Goal: Task Accomplishment & Management: Manage account settings

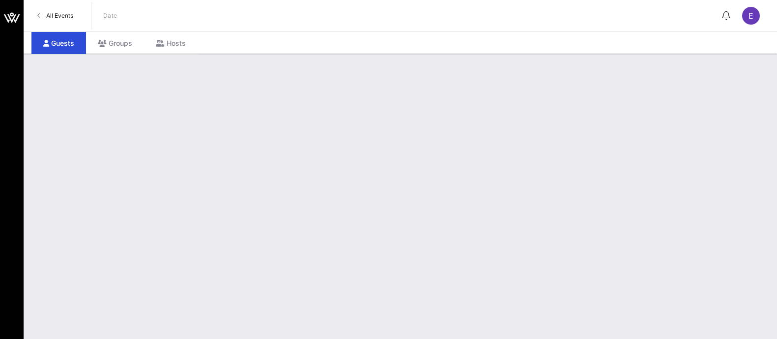
drag, startPoint x: 0, startPoint y: 0, endPoint x: 61, endPoint y: 16, distance: 63.4
click at [61, 16] on span "All Events" at bounding box center [59, 15] width 27 height 7
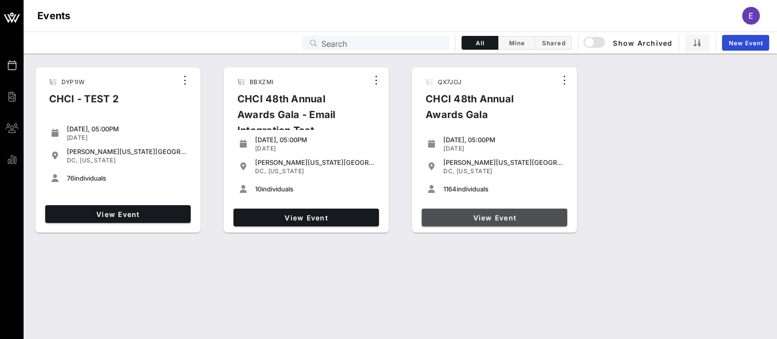
click at [511, 222] on link "View Event" at bounding box center [494, 217] width 145 height 18
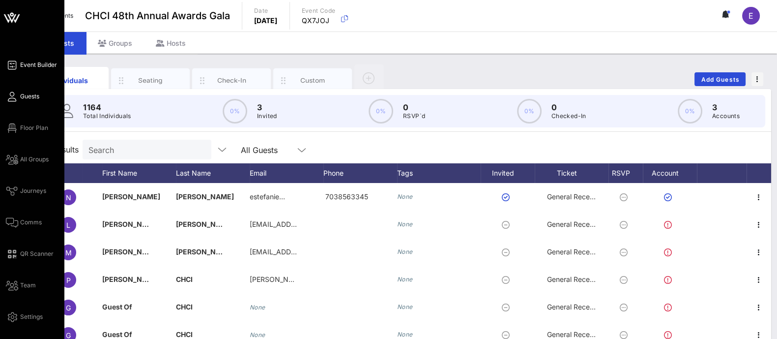
click at [27, 67] on span "Event Builder" at bounding box center [38, 64] width 37 height 9
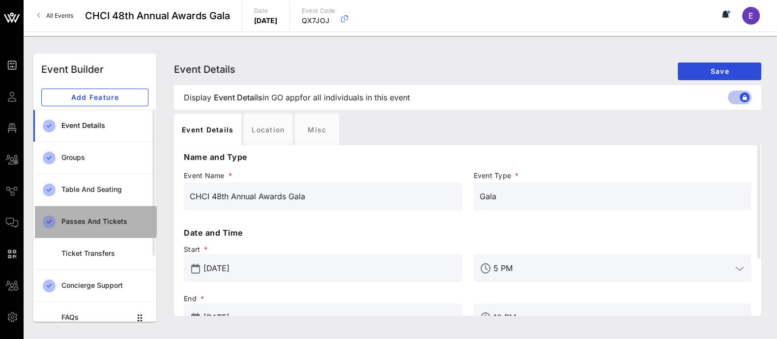
click at [101, 220] on div "Passes and Tickets" at bounding box center [104, 221] width 87 height 8
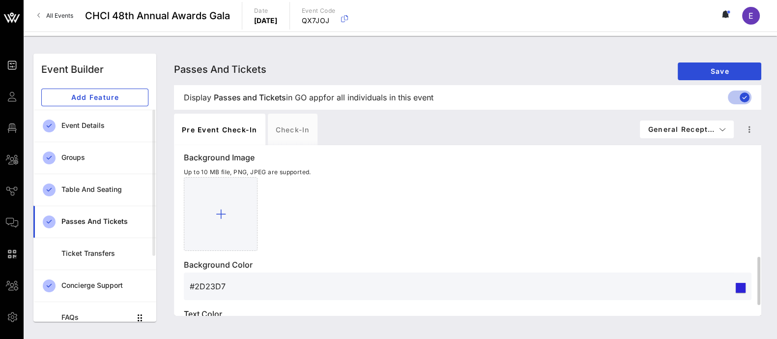
scroll to position [390, 0]
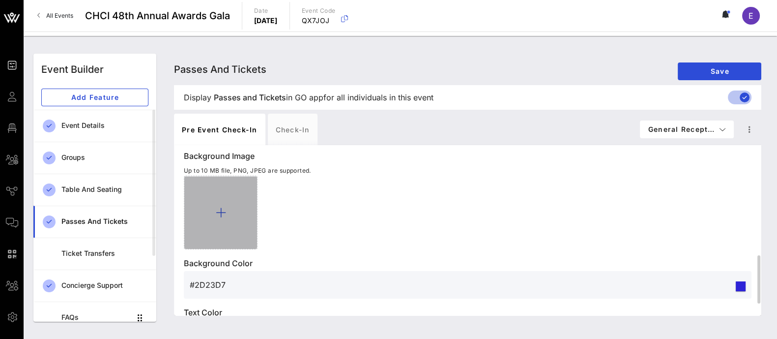
click at [224, 211] on icon at bounding box center [221, 212] width 10 height 12
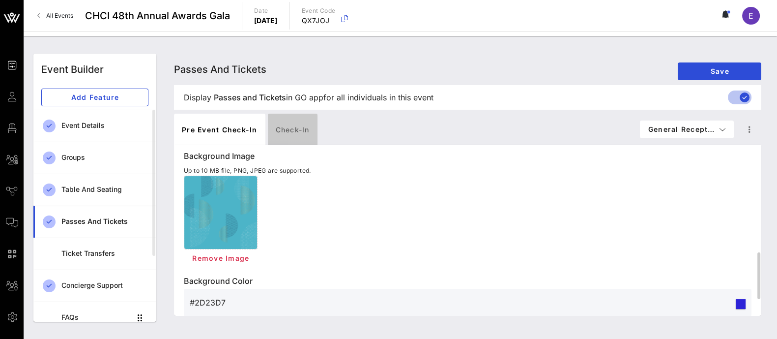
click at [310, 135] on div "Check-in" at bounding box center [293, 129] width 50 height 31
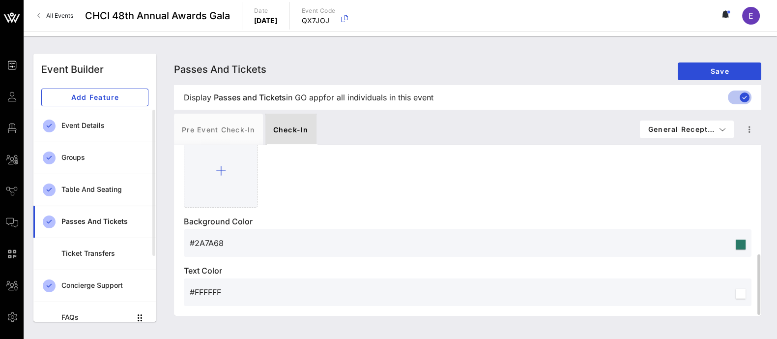
scroll to position [309, 0]
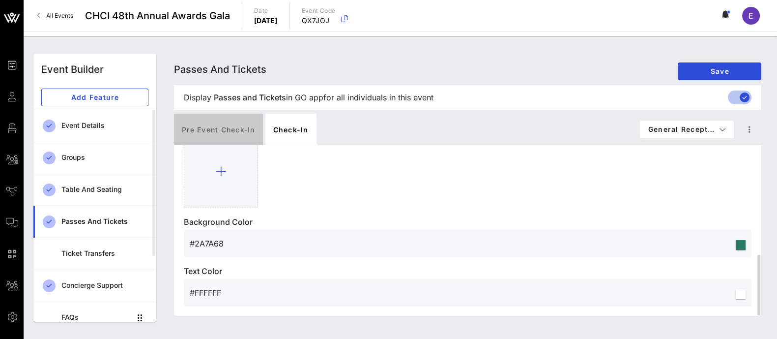
click at [220, 129] on div "Pre Event Check-in" at bounding box center [218, 129] width 89 height 31
type input "General Reception"
type input "#2D23D7"
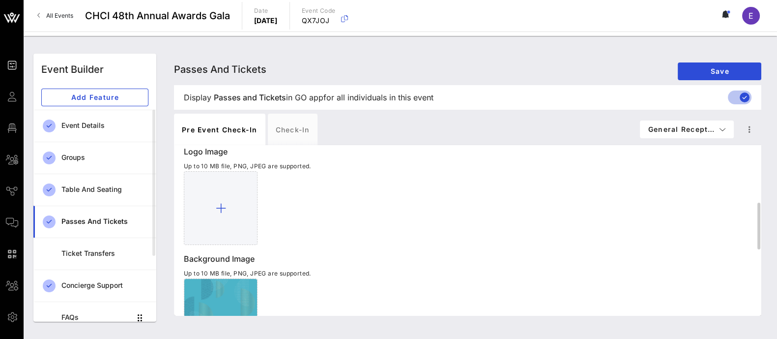
scroll to position [262, 0]
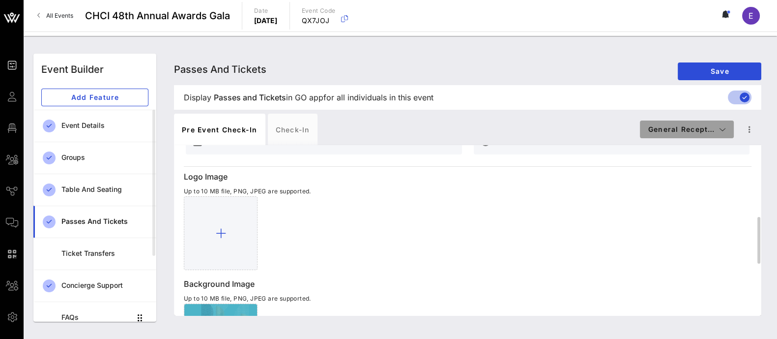
click at [706, 132] on span "General Recept…" at bounding box center [687, 129] width 78 height 8
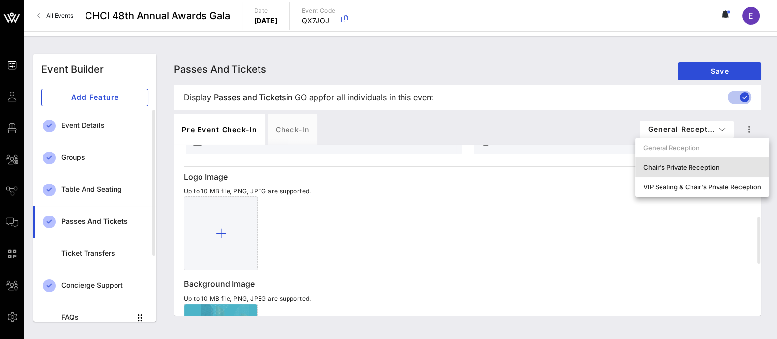
click at [700, 167] on div "Chair's Private Reception" at bounding box center [702, 167] width 118 height 8
type input "Digital Ticket"
type input "#ffffff"
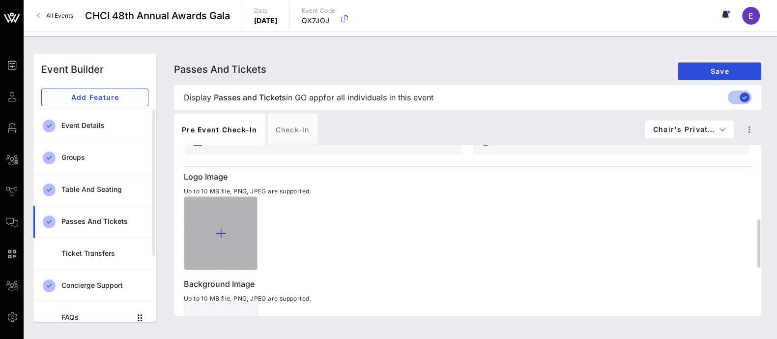
click at [224, 228] on icon at bounding box center [221, 233] width 10 height 12
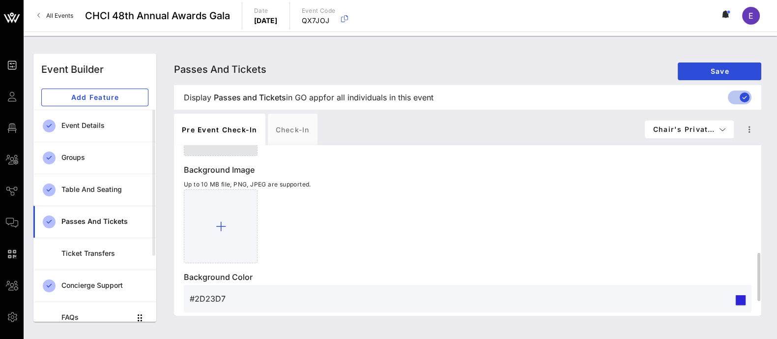
scroll to position [377, 0]
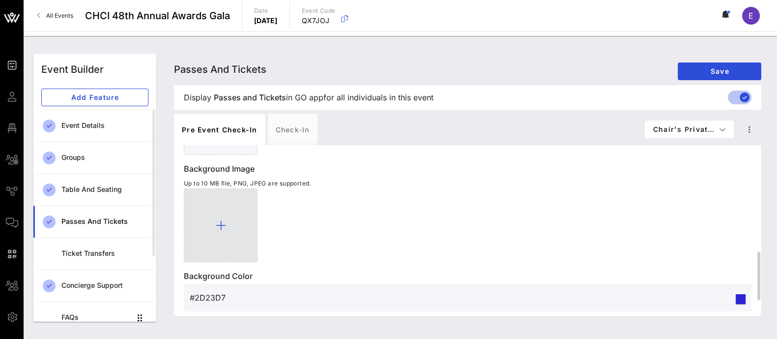
click at [220, 222] on icon at bounding box center [221, 225] width 10 height 12
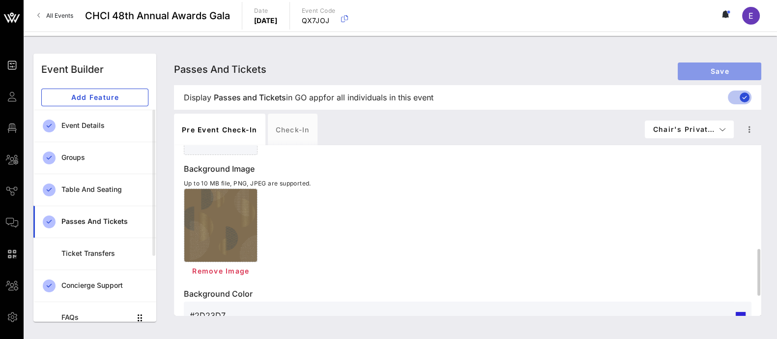
click at [715, 70] on span "Save" at bounding box center [720, 71] width 68 height 8
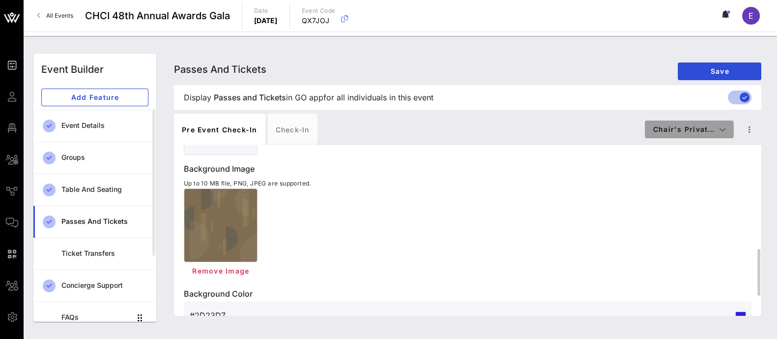
click at [706, 134] on button "Chair's Privat…" at bounding box center [689, 129] width 89 height 18
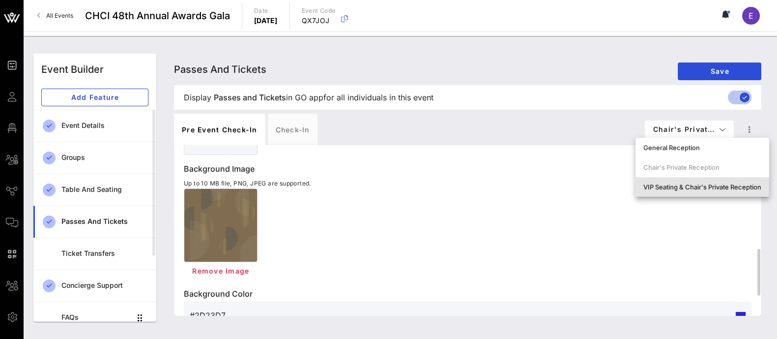
click at [690, 187] on div "VIP Seating & Chair's Private Reception" at bounding box center [702, 187] width 118 height 8
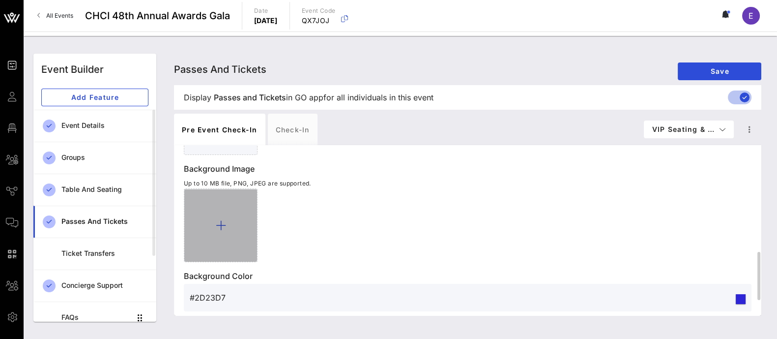
click at [223, 221] on icon at bounding box center [221, 225] width 10 height 12
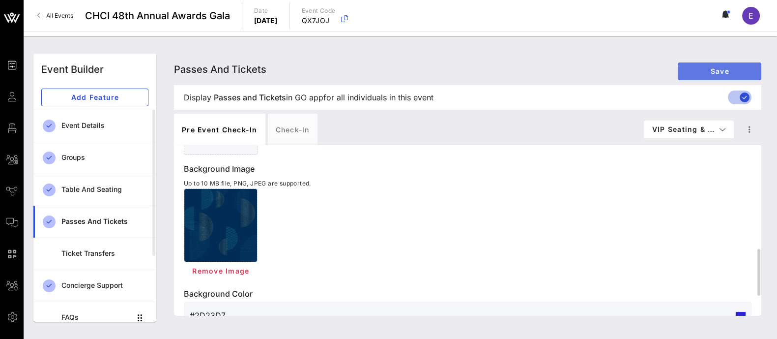
click at [721, 67] on span "Save" at bounding box center [720, 71] width 68 height 8
click at [719, 72] on span "Save" at bounding box center [720, 71] width 68 height 8
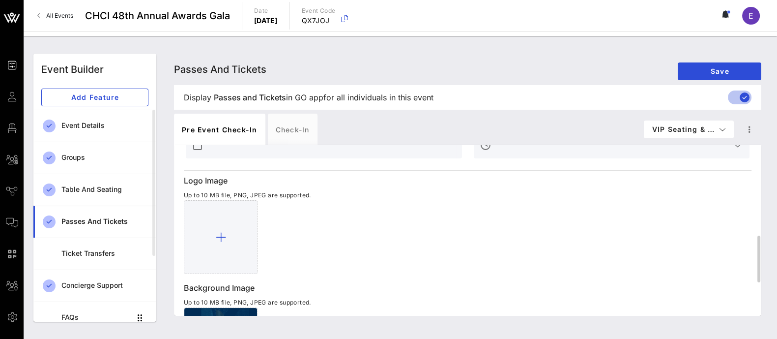
scroll to position [291, 0]
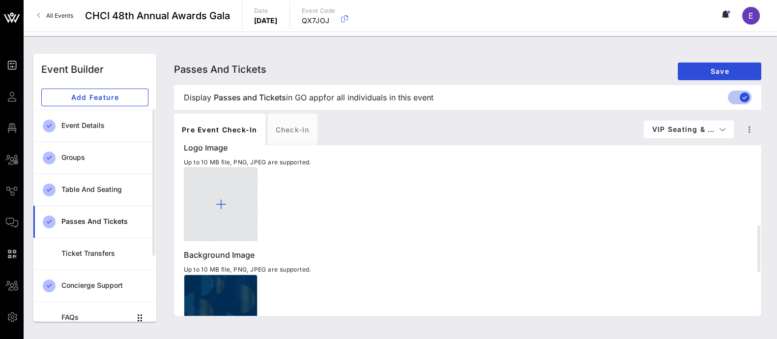
click at [223, 206] on icon at bounding box center [221, 204] width 10 height 12
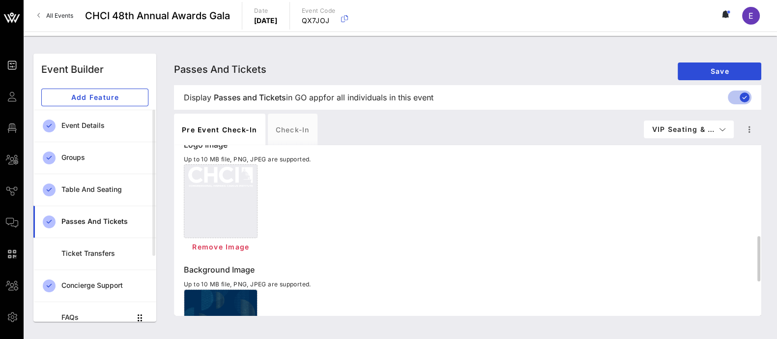
scroll to position [293, 0]
click at [715, 72] on span "Save" at bounding box center [720, 71] width 68 height 8
click at [694, 135] on button "VIP Seating & …" at bounding box center [689, 129] width 90 height 18
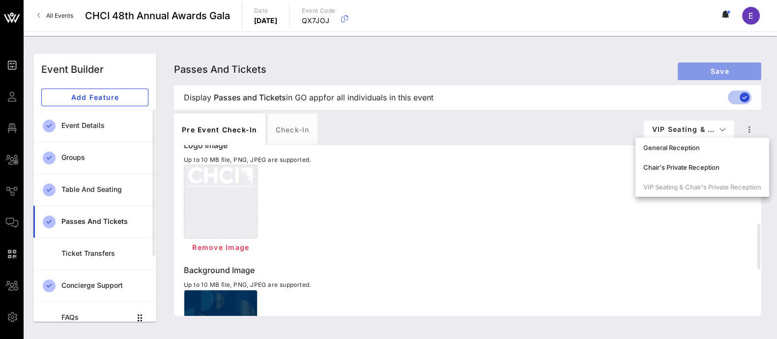
click at [714, 72] on span "Save" at bounding box center [720, 71] width 68 height 8
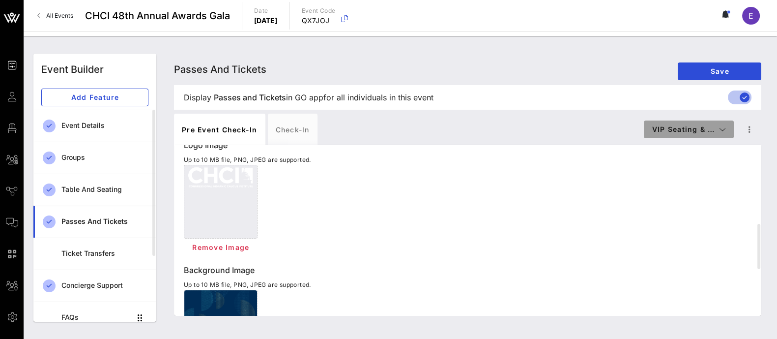
click at [697, 131] on span "VIP Seating & …" at bounding box center [689, 129] width 74 height 8
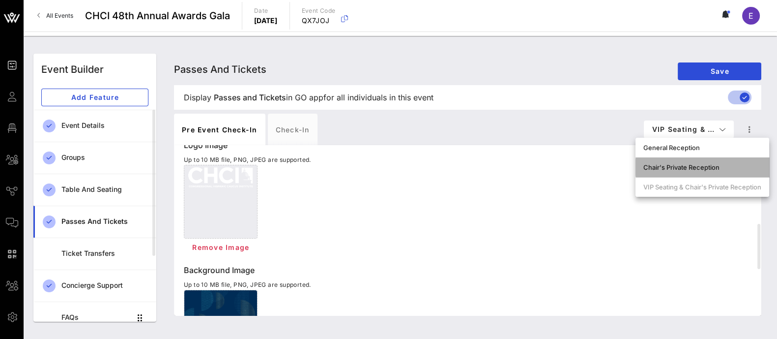
click at [687, 163] on div "Chair's Private Reception" at bounding box center [702, 167] width 118 height 8
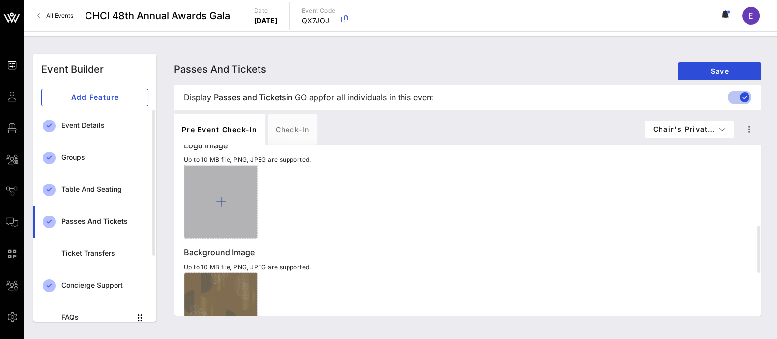
click at [226, 193] on div at bounding box center [221, 202] width 74 height 74
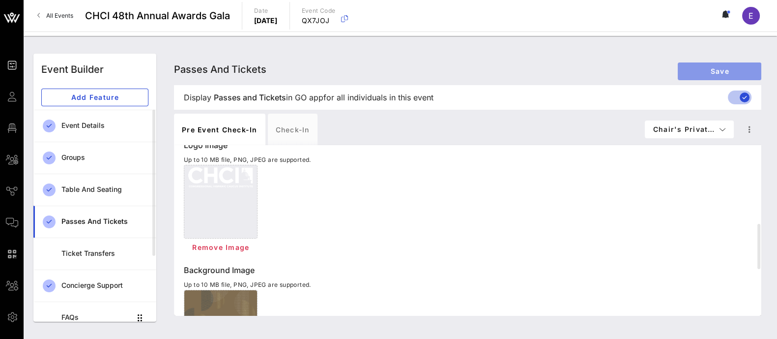
click at [727, 70] on span "Save" at bounding box center [720, 71] width 68 height 8
click at [725, 71] on span "Save" at bounding box center [720, 71] width 68 height 8
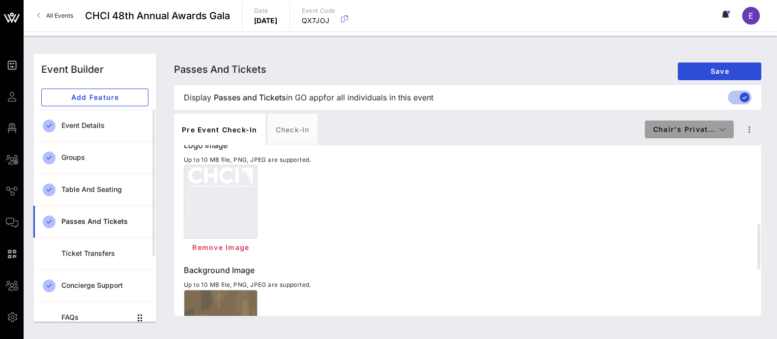
click at [698, 127] on span "Chair's Privat…" at bounding box center [689, 129] width 73 height 8
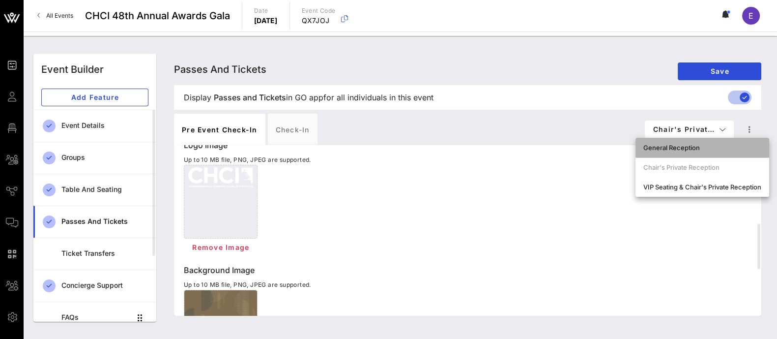
click at [692, 147] on div "General Reception" at bounding box center [702, 148] width 118 height 8
type input "General Reception"
type input "#FFFFFF"
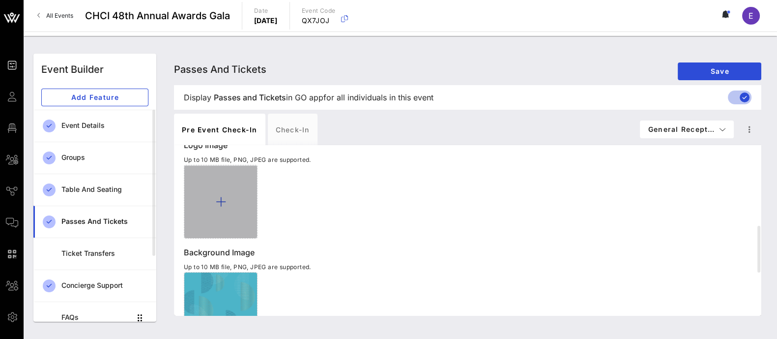
click at [214, 198] on div at bounding box center [221, 202] width 74 height 74
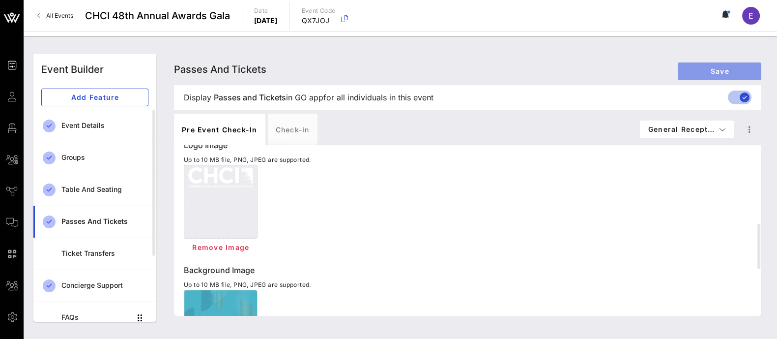
click at [715, 67] on span "Save" at bounding box center [720, 71] width 68 height 8
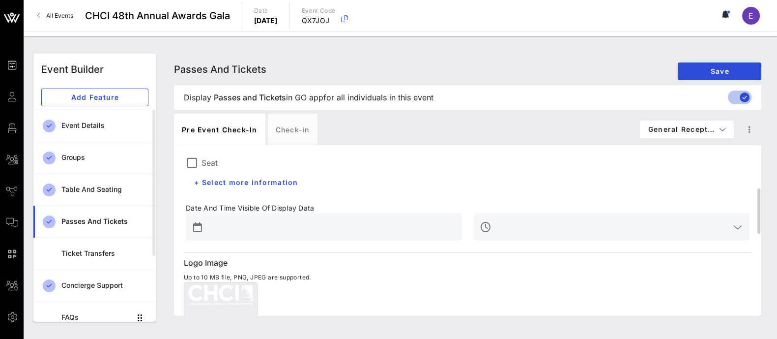
scroll to position [171, 0]
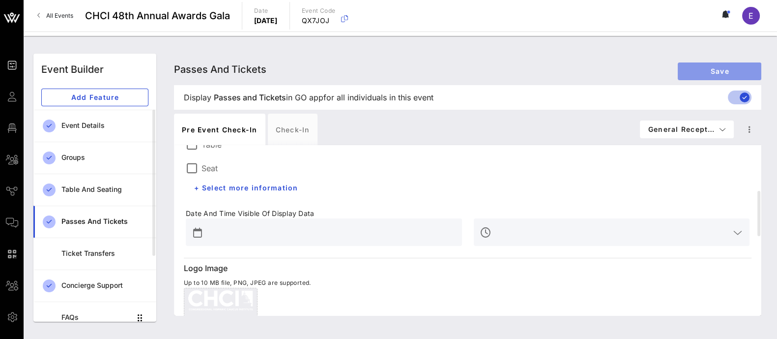
click at [723, 68] on span "Save" at bounding box center [720, 71] width 68 height 8
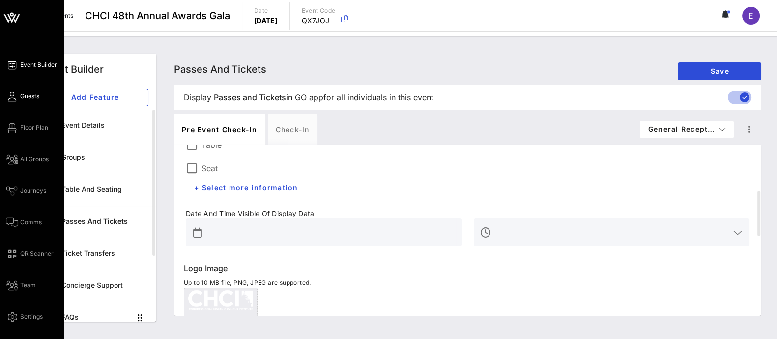
click at [31, 95] on span "Guests" at bounding box center [29, 96] width 19 height 9
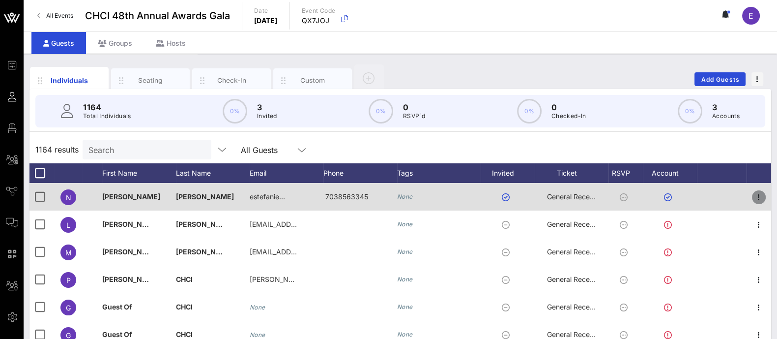
click at [753, 197] on icon "button" at bounding box center [759, 197] width 12 height 12
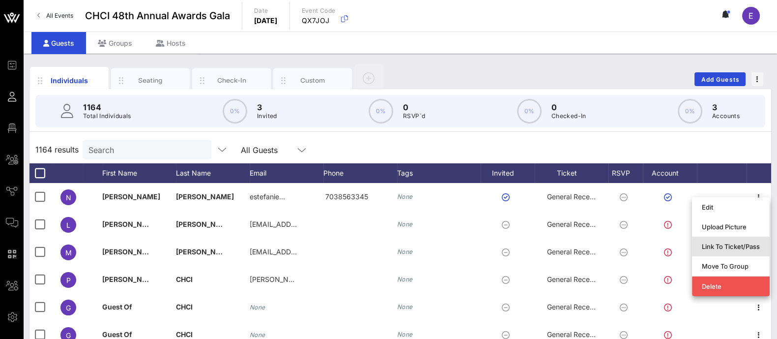
click at [747, 240] on div "Link To Ticket/Pass" at bounding box center [731, 246] width 58 height 16
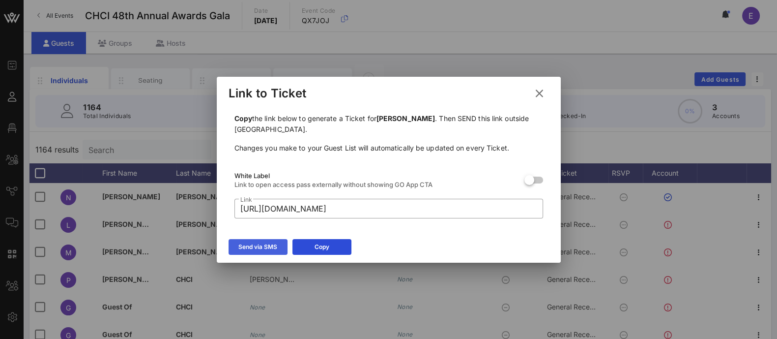
click at [259, 247] on icon at bounding box center [258, 247] width 7 height 6
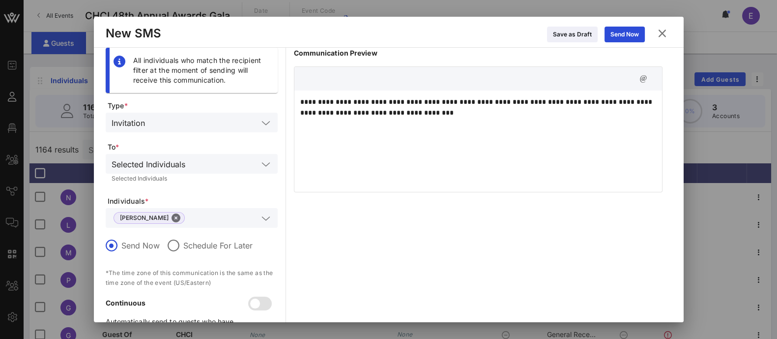
scroll to position [33, 0]
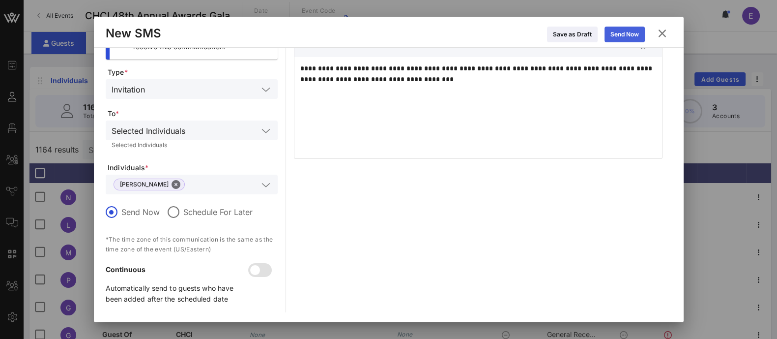
click at [625, 34] on icon at bounding box center [624, 34] width 7 height 6
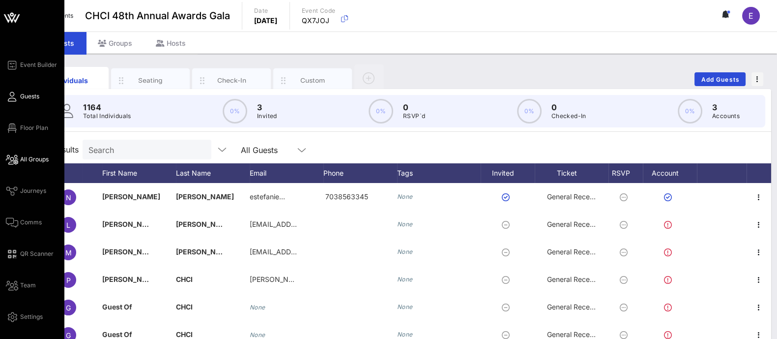
click at [40, 158] on span "All Groups" at bounding box center [34, 159] width 29 height 9
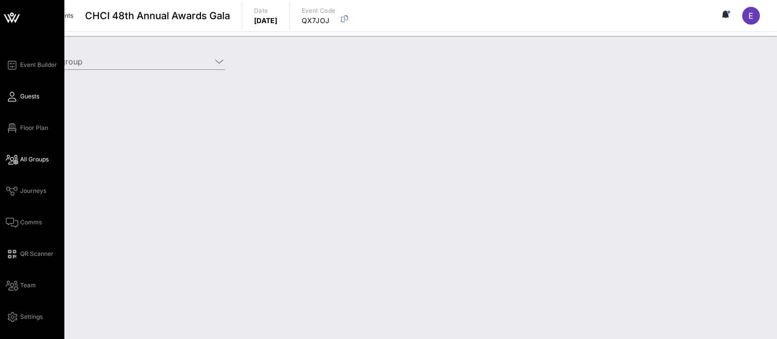
click at [39, 99] on span "Guests" at bounding box center [29, 96] width 19 height 9
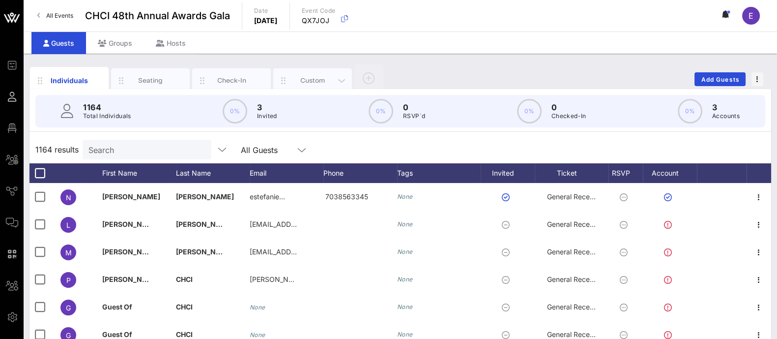
click at [319, 77] on div "Custom" at bounding box center [313, 80] width 44 height 9
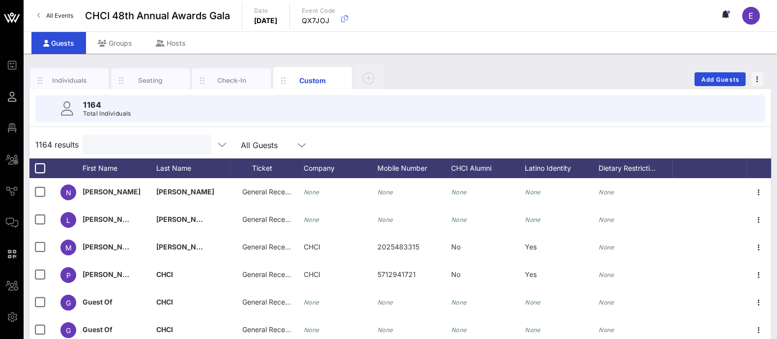
click at [166, 142] on input "text" at bounding box center [145, 144] width 115 height 13
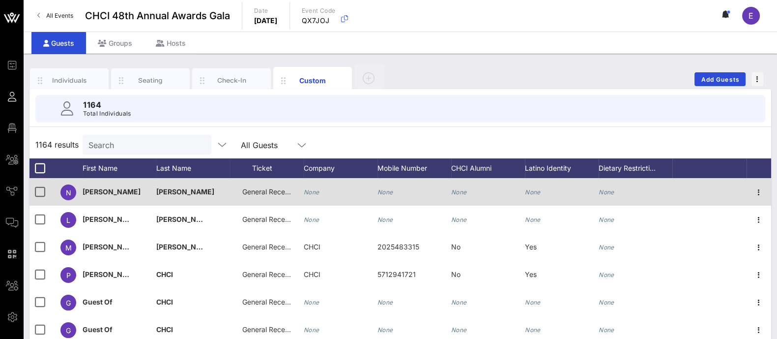
click at [268, 193] on span "General Reception" at bounding box center [271, 191] width 59 height 8
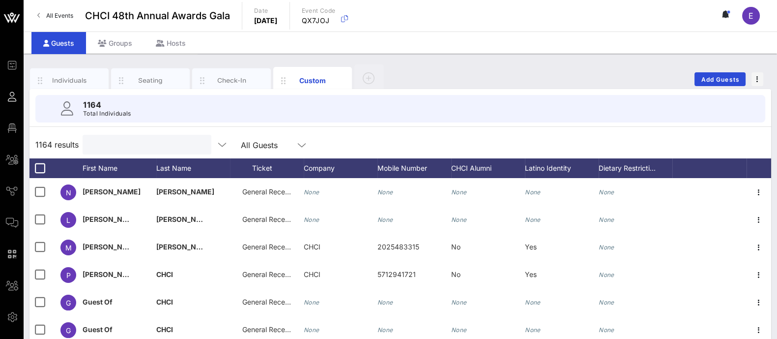
click at [136, 139] on input "text" at bounding box center [145, 144] width 115 height 13
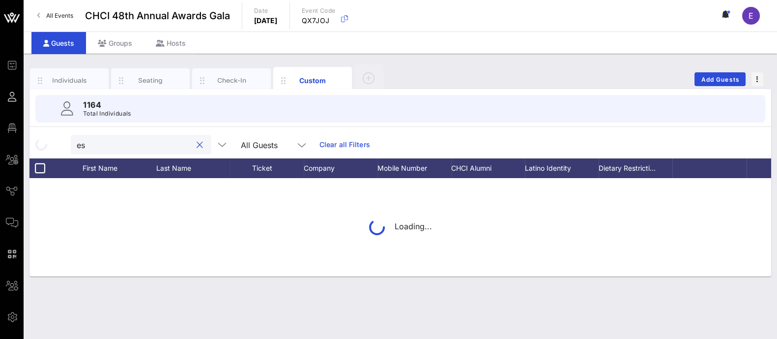
type input "e"
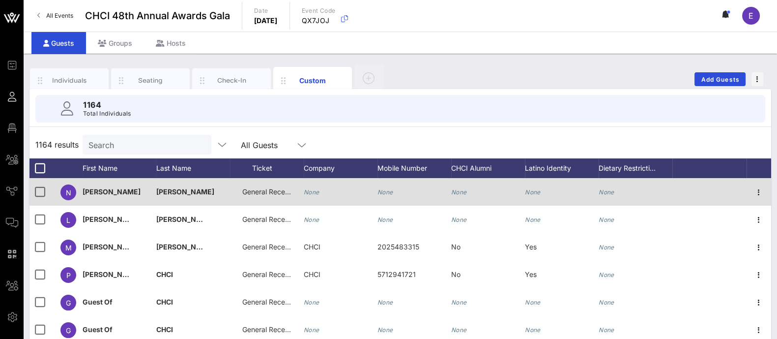
click at [270, 194] on span "General Reception" at bounding box center [271, 191] width 59 height 8
click at [270, 194] on div "Event Builder Guests Floor Plan All Groups Journeys Comms QR Scanner Team Setti…" at bounding box center [388, 241] width 777 height 483
click at [274, 189] on span "General Reception" at bounding box center [271, 191] width 59 height 8
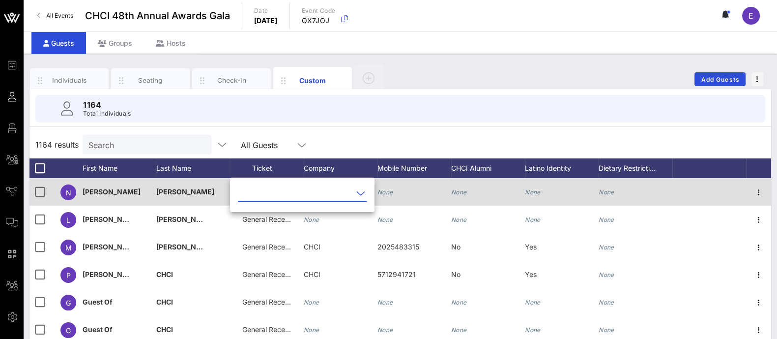
click at [274, 189] on div "Event Builder Guests Floor Plan All Groups Journeys Comms QR Scanner Team Setti…" at bounding box center [388, 241] width 777 height 483
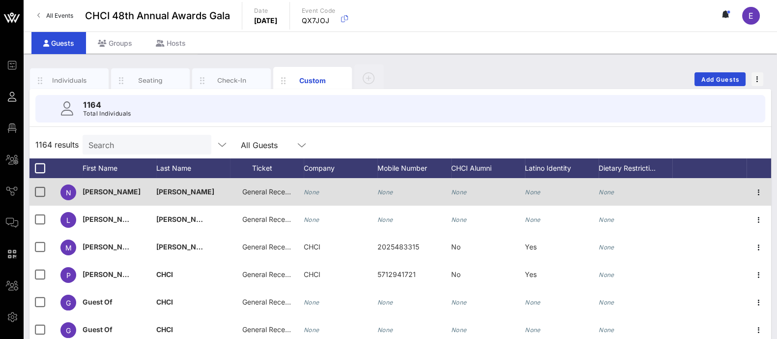
click at [274, 189] on span "General Reception" at bounding box center [271, 191] width 59 height 8
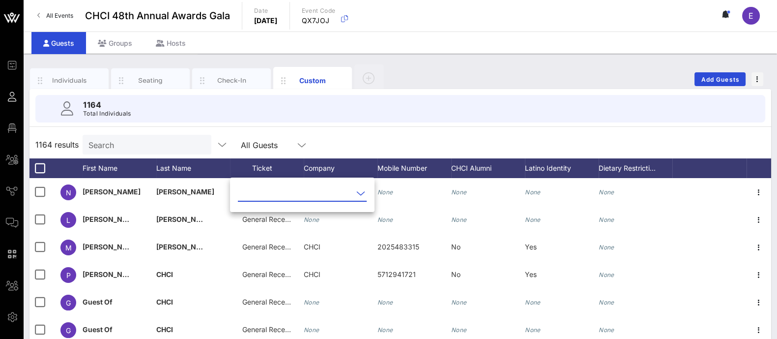
click at [356, 194] on icon at bounding box center [360, 193] width 9 height 12
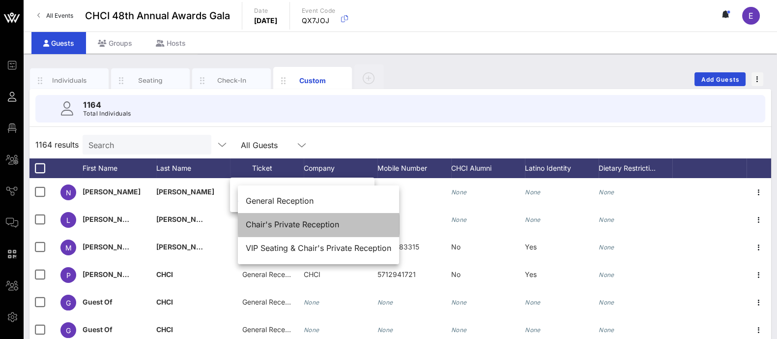
click at [296, 224] on div "Chair's Private Reception" at bounding box center [318, 224] width 145 height 9
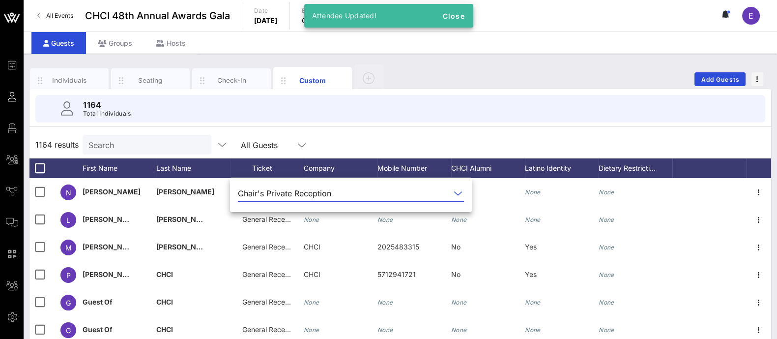
click at [565, 146] on div "1164 results Search All Guests" at bounding box center [400, 145] width 742 height 28
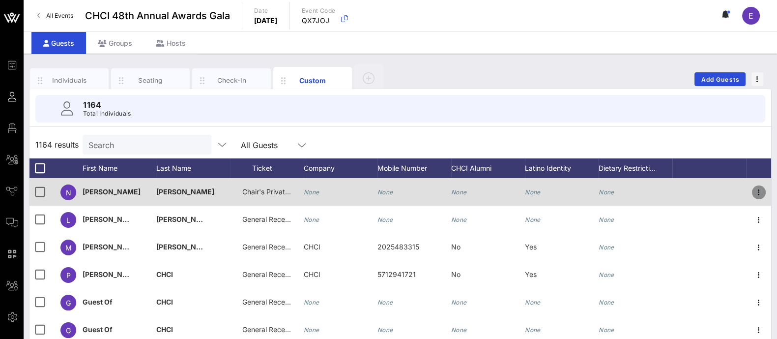
click at [753, 192] on icon "button" at bounding box center [759, 192] width 12 height 12
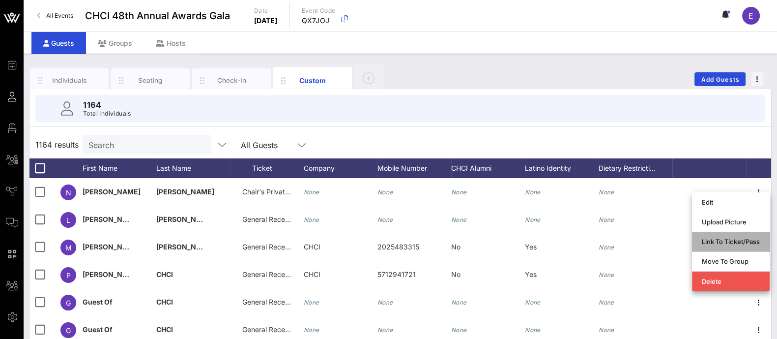
click at [727, 244] on div "Link To Ticket/Pass" at bounding box center [731, 241] width 58 height 8
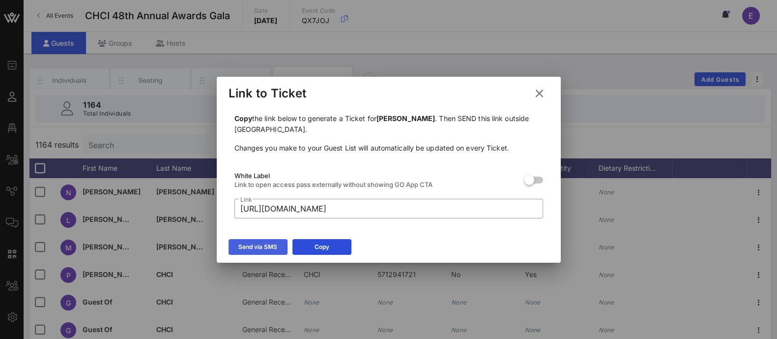
click at [266, 242] on div "Send via SMS" at bounding box center [257, 247] width 39 height 10
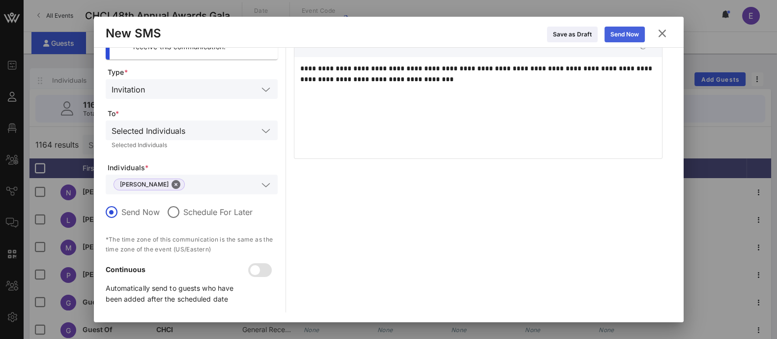
click at [635, 34] on div "Send Now" at bounding box center [624, 34] width 29 height 10
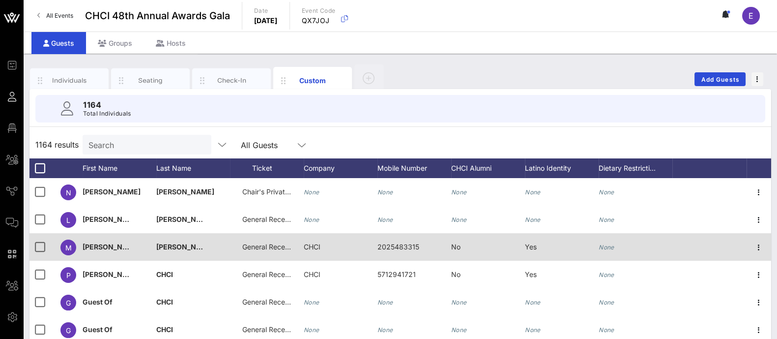
click at [271, 248] on span "General Reception" at bounding box center [271, 246] width 59 height 8
click at [271, 248] on div "Event Builder Guests Floor Plan All Groups Journeys Comms QR Scanner Team Setti…" at bounding box center [388, 241] width 777 height 483
click at [272, 248] on span "General Reception" at bounding box center [271, 246] width 59 height 8
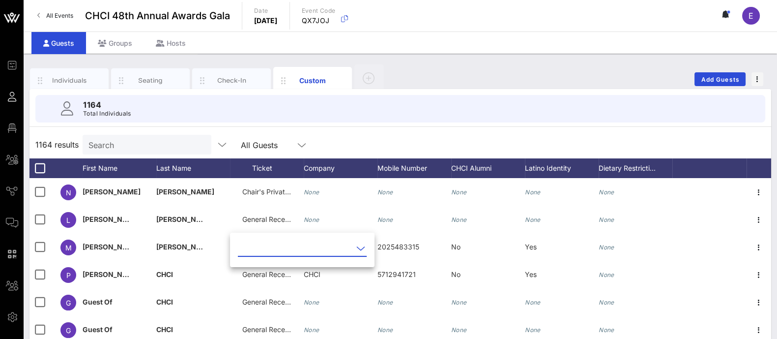
click at [356, 248] on icon at bounding box center [360, 248] width 9 height 12
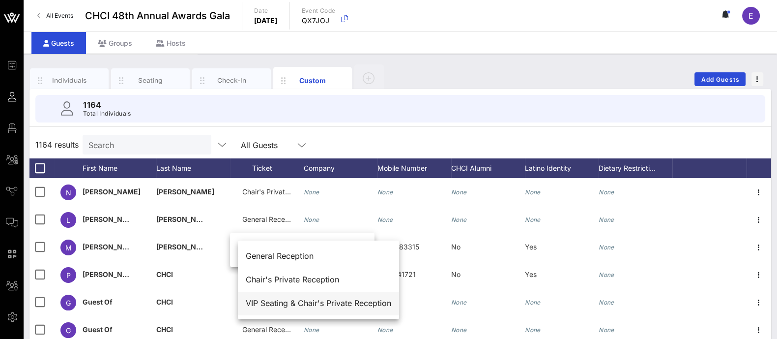
click at [312, 304] on div "VIP Seating & Chair's Private Reception" at bounding box center [318, 302] width 145 height 9
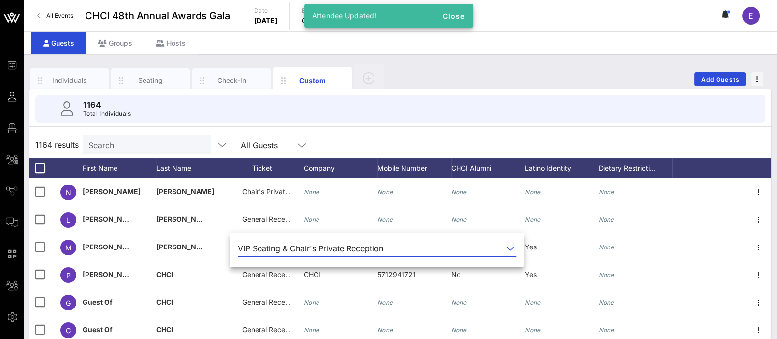
click at [600, 145] on div "1164 results Search All Guests" at bounding box center [400, 145] width 742 height 28
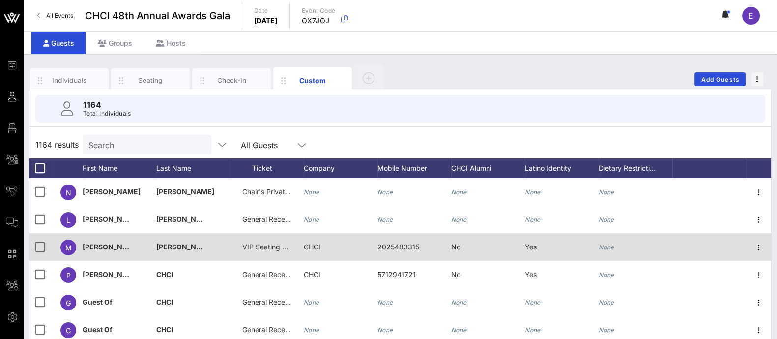
scroll to position [45, 0]
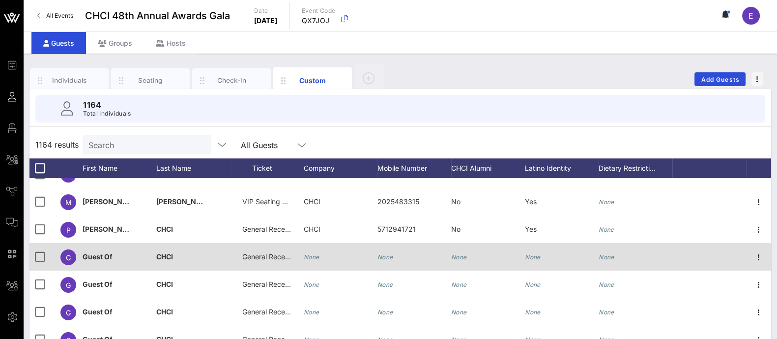
click at [102, 251] on div "Guest Of" at bounding box center [98, 257] width 30 height 28
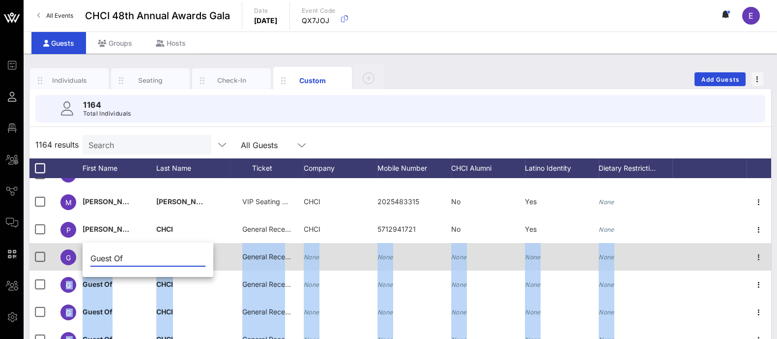
click at [102, 251] on div "Event Builder Guests Floor Plan All Groups Journeys Comms QR Scanner Team Setti…" at bounding box center [388, 241] width 777 height 483
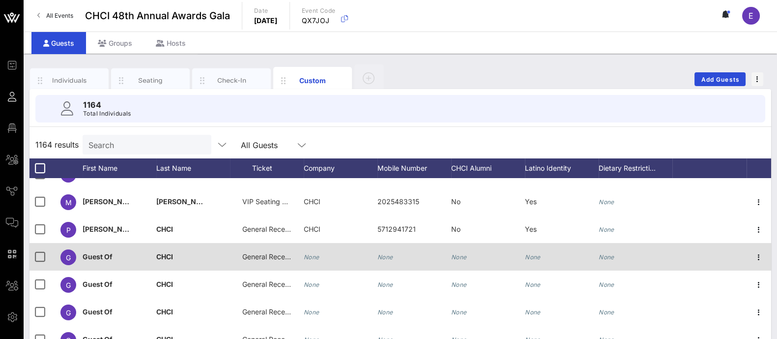
click at [102, 251] on div "Guest Of" at bounding box center [98, 257] width 30 height 28
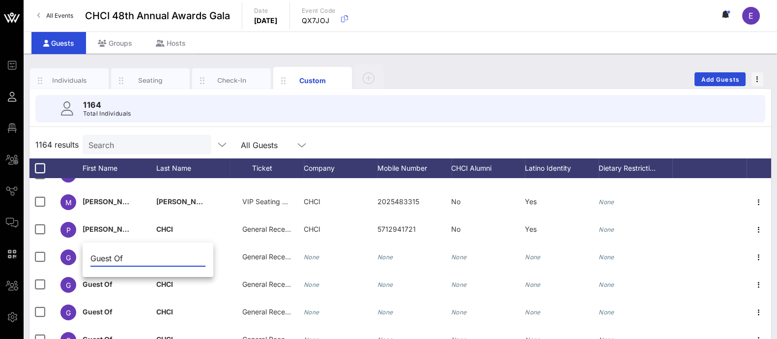
click at [119, 254] on input "Guest Of" at bounding box center [147, 258] width 115 height 16
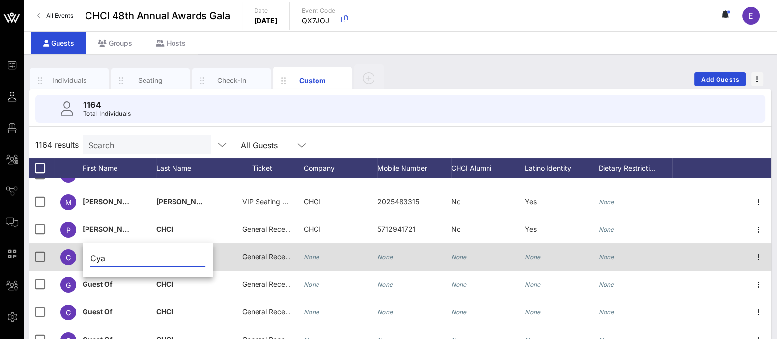
click at [234, 254] on div "General Reception" at bounding box center [267, 262] width 74 height 39
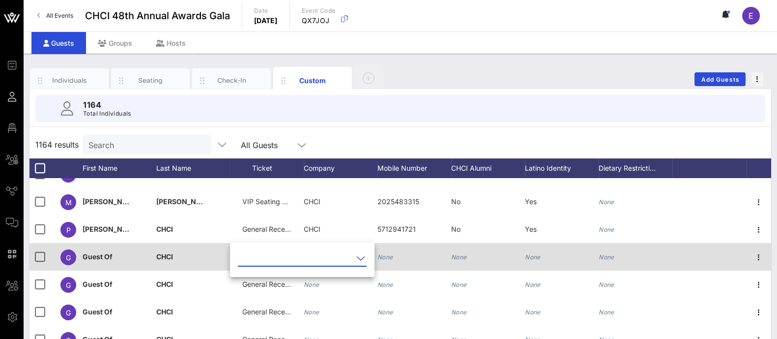
click at [115, 256] on div "Guest Of" at bounding box center [120, 262] width 74 height 39
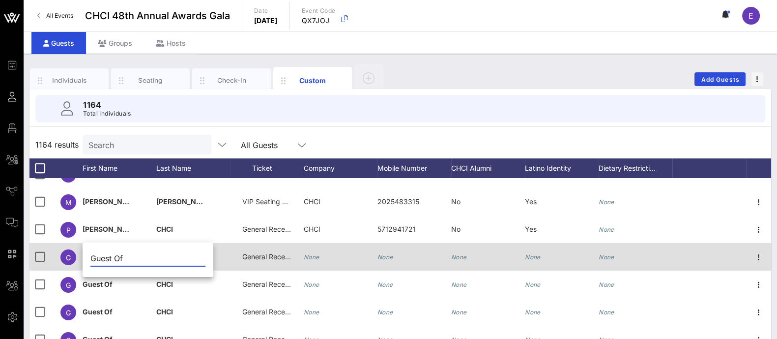
click at [115, 256] on div "Event Builder Guests Floor Plan All Groups Journeys Comms QR Scanner Team Setti…" at bounding box center [388, 241] width 777 height 483
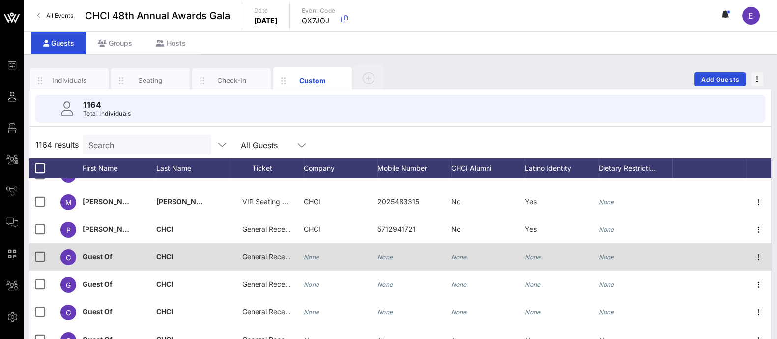
click at [115, 256] on div "Guest Of" at bounding box center [120, 262] width 74 height 39
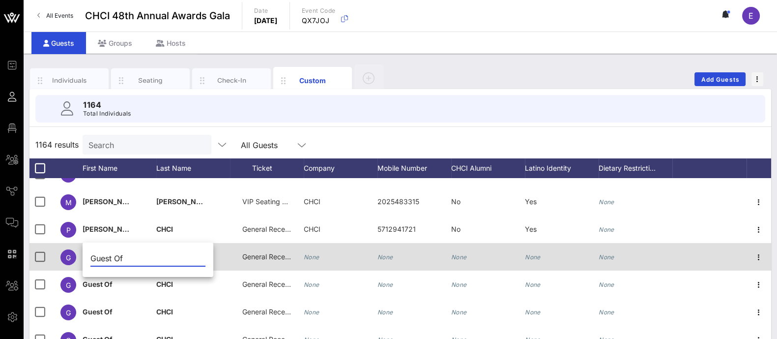
click at [115, 256] on div "Event Builder Guests Floor Plan All Groups Journeys Comms QR Scanner Team Setti…" at bounding box center [388, 241] width 777 height 483
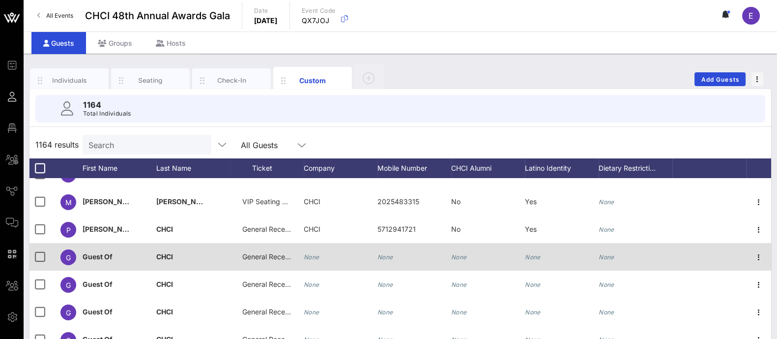
click at [103, 256] on span "Guest Of" at bounding box center [98, 256] width 30 height 8
click at [103, 256] on div "Event Builder Guests Floor Plan All Groups Journeys Comms QR Scanner Team Setti…" at bounding box center [388, 241] width 777 height 483
click at [103, 256] on span "Guest Of" at bounding box center [98, 256] width 30 height 8
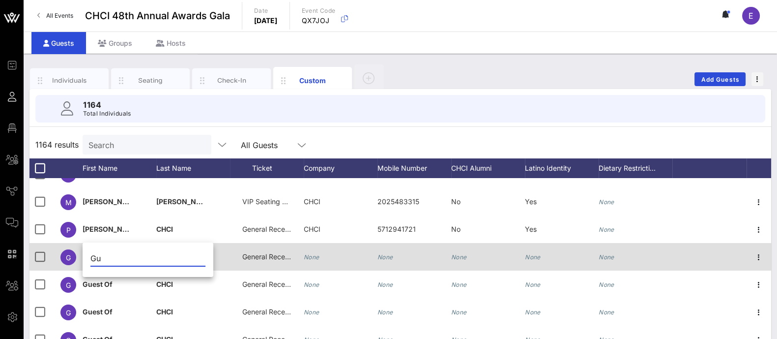
type input "G"
click at [229, 249] on div "CHCI" at bounding box center [193, 262] width 74 height 39
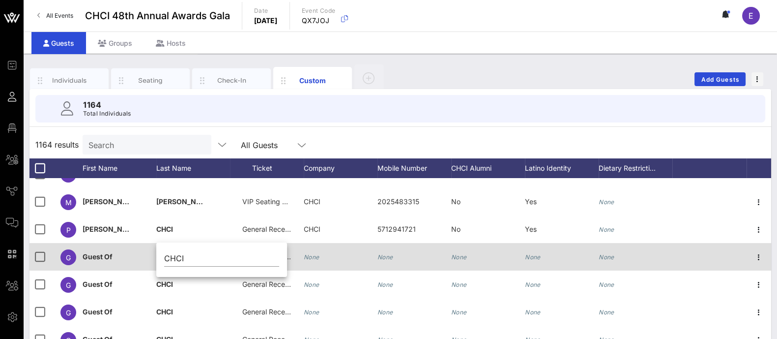
click at [107, 258] on span "Guest Of" at bounding box center [98, 256] width 30 height 8
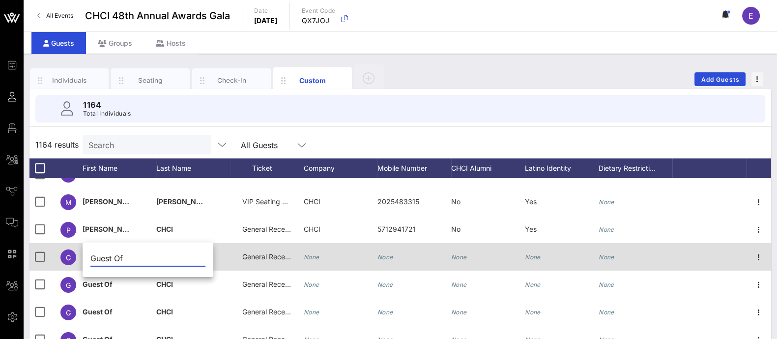
click at [107, 258] on input "Guest Of" at bounding box center [147, 258] width 115 height 16
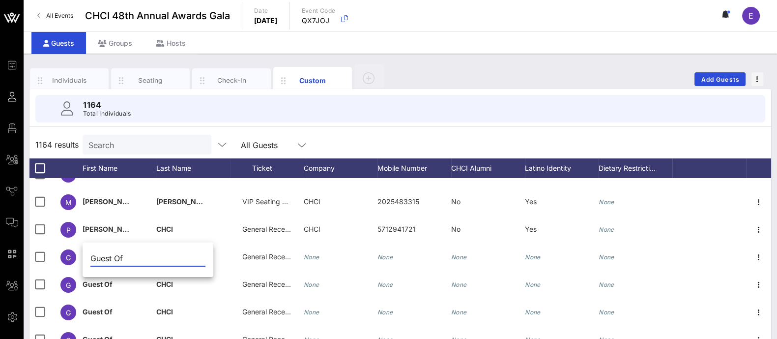
click at [107, 258] on input "Guest Of" at bounding box center [147, 258] width 115 height 16
type input "Cya"
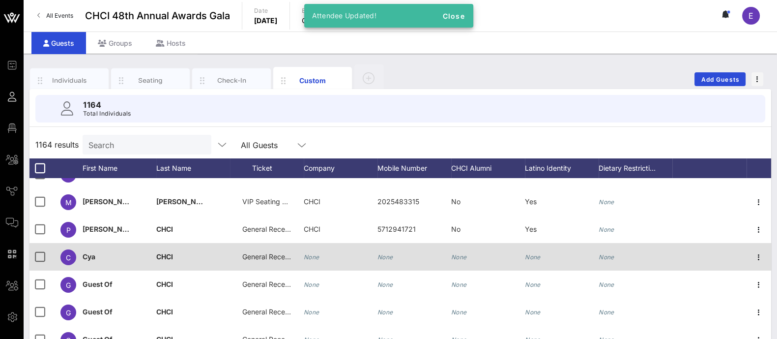
click at [170, 254] on span "CHCI" at bounding box center [164, 256] width 17 height 8
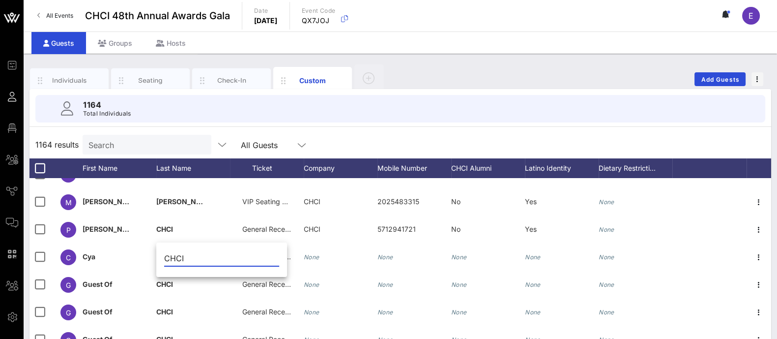
click at [176, 259] on input "CHCI" at bounding box center [221, 258] width 115 height 16
type input "[PERSON_NAME]"
click at [224, 261] on input "[PERSON_NAME]" at bounding box center [221, 258] width 115 height 16
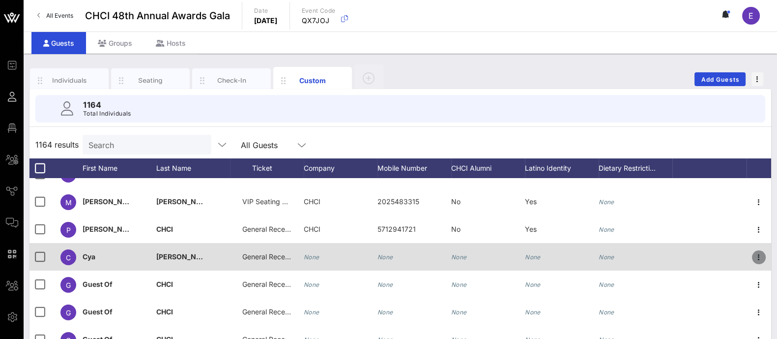
click at [753, 257] on icon "button" at bounding box center [759, 257] width 12 height 12
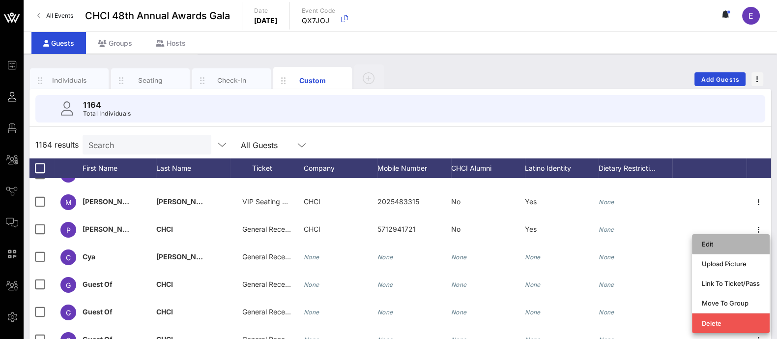
click at [717, 242] on div "Edit" at bounding box center [731, 244] width 58 height 8
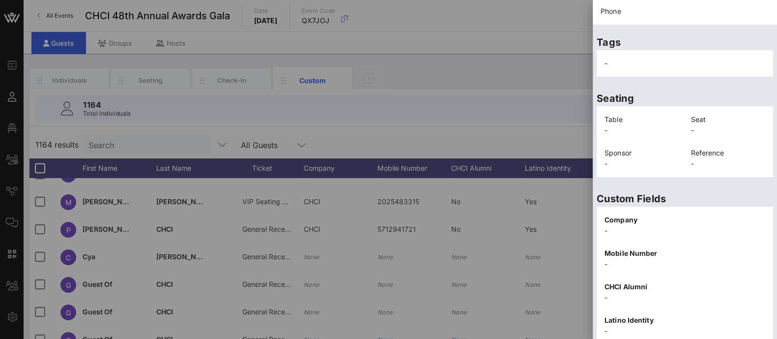
scroll to position [203, 0]
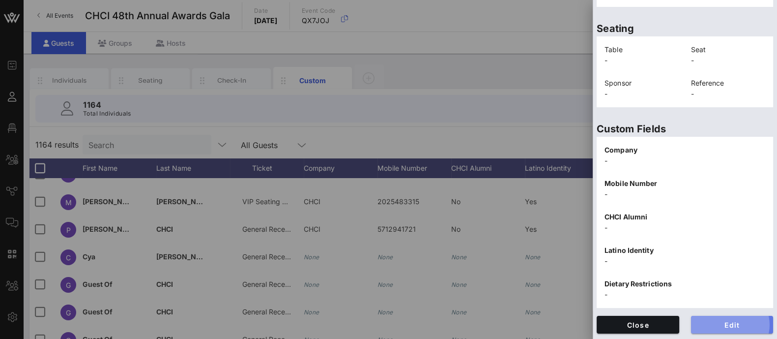
click at [726, 326] on span "Edit" at bounding box center [732, 324] width 67 height 8
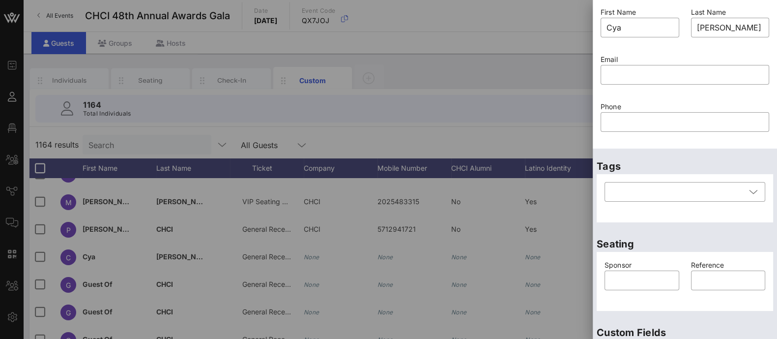
scroll to position [0, 0]
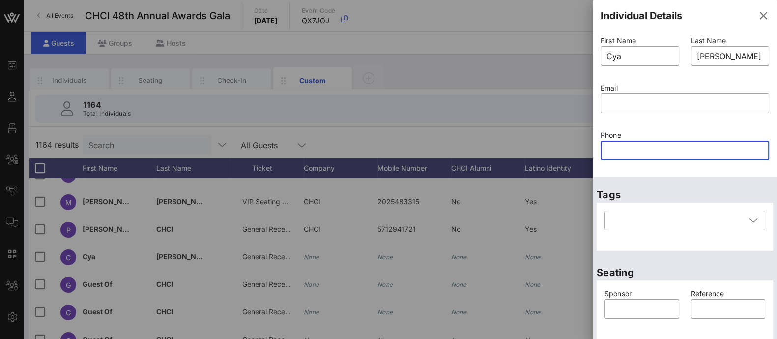
click at [641, 153] on input "text" at bounding box center [685, 151] width 157 height 16
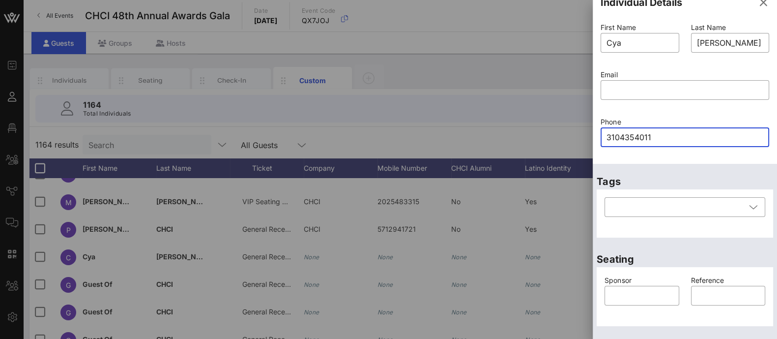
scroll to position [14, 0]
type input "3104354011"
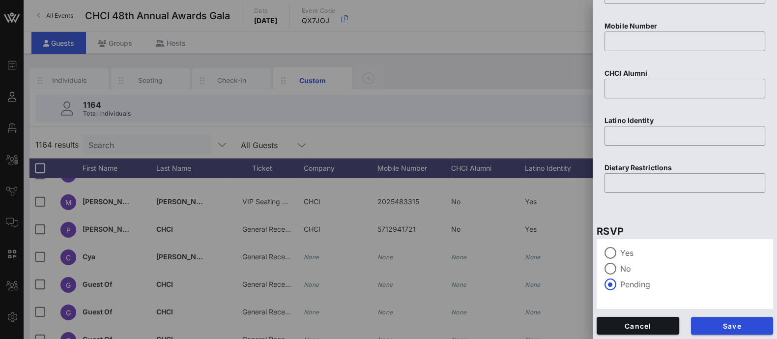
scroll to position [400, 0]
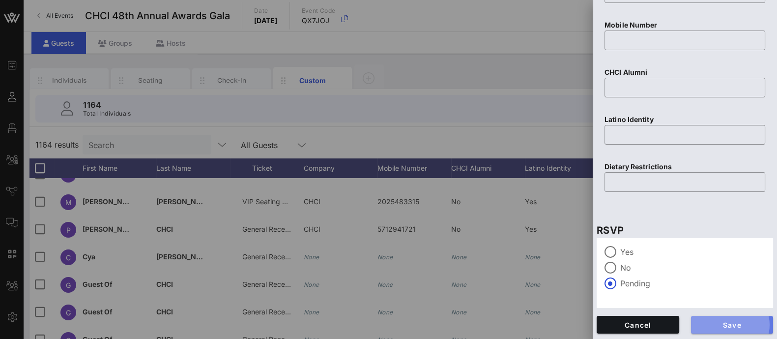
click at [712, 325] on span "Save" at bounding box center [732, 324] width 67 height 8
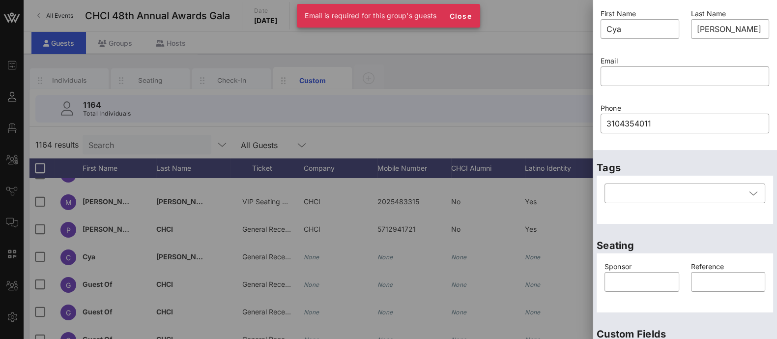
scroll to position [0, 0]
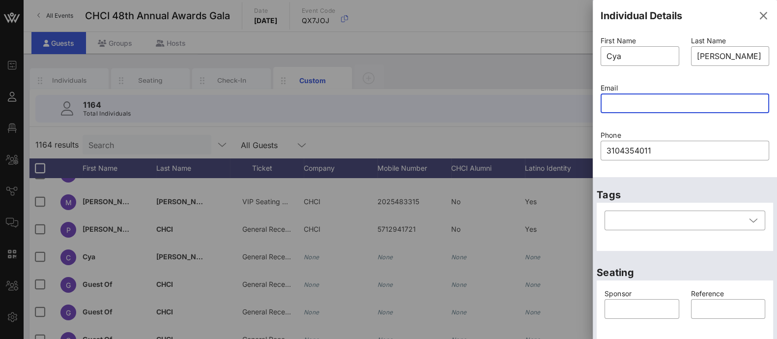
click at [635, 107] on input "text" at bounding box center [685, 103] width 157 height 16
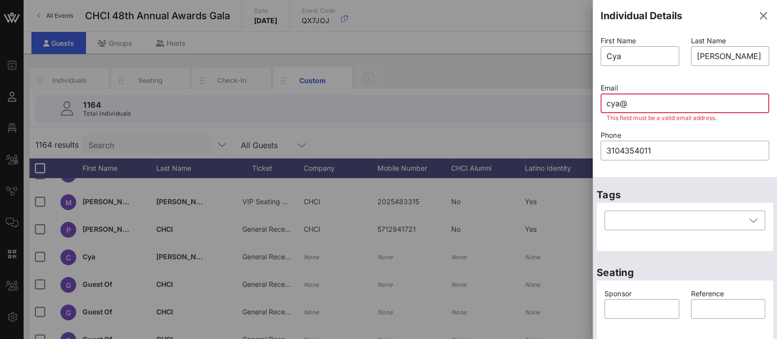
click at [654, 99] on input "cya@" at bounding box center [685, 103] width 157 height 16
paste input "[DOMAIN_NAME]"
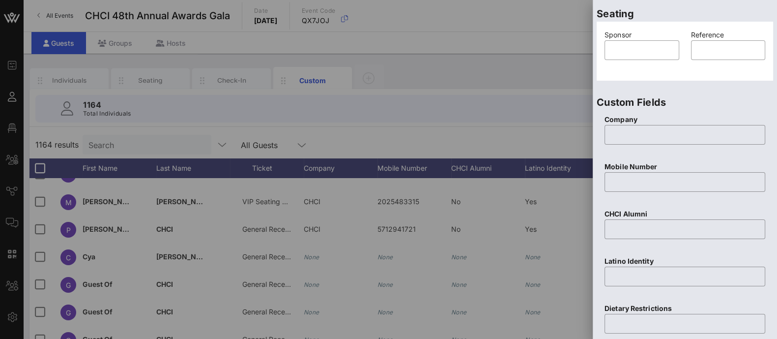
scroll to position [400, 0]
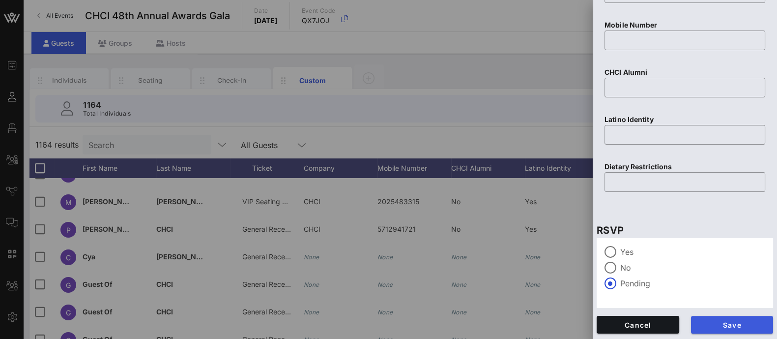
type input "[EMAIL_ADDRESS][DOMAIN_NAME]"
click at [725, 324] on span "Save" at bounding box center [732, 324] width 67 height 8
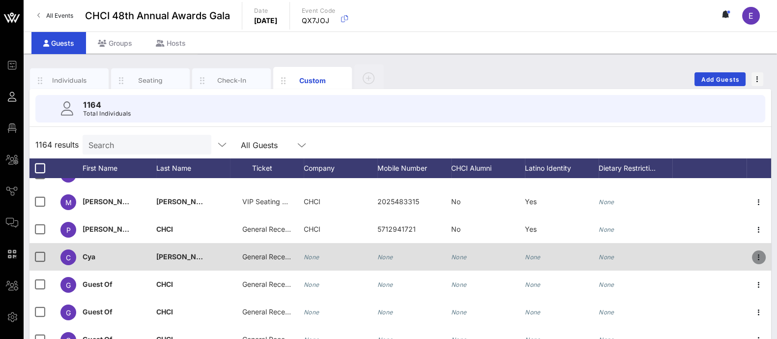
click at [753, 258] on icon "button" at bounding box center [759, 257] width 12 height 12
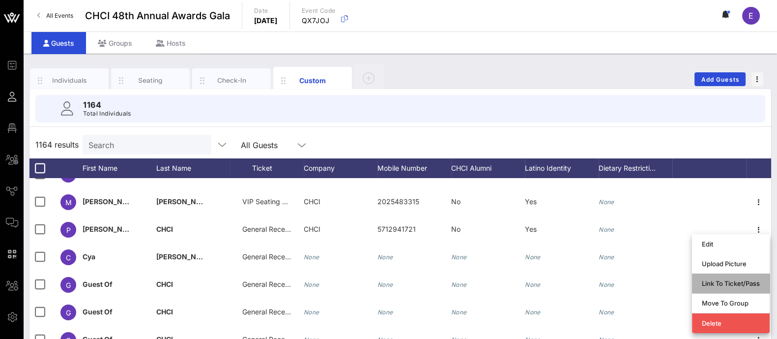
click at [735, 284] on div "Link To Ticket/Pass" at bounding box center [731, 283] width 58 height 8
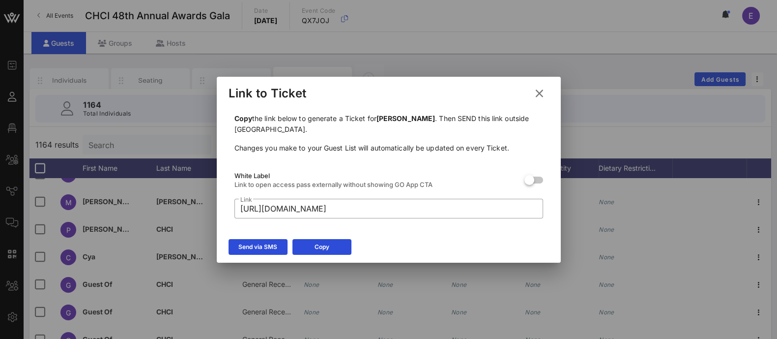
click at [541, 91] on icon at bounding box center [539, 93] width 13 height 12
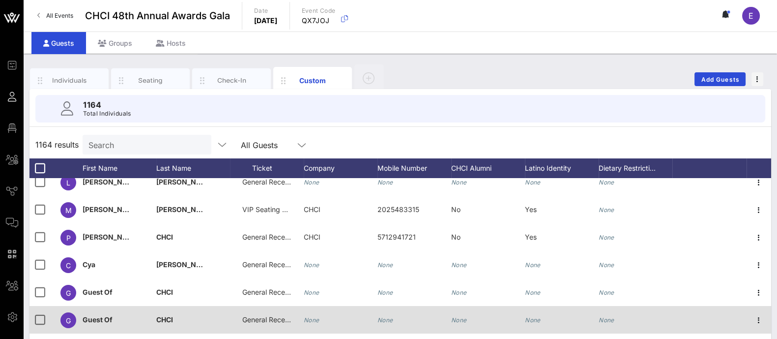
scroll to position [94, 0]
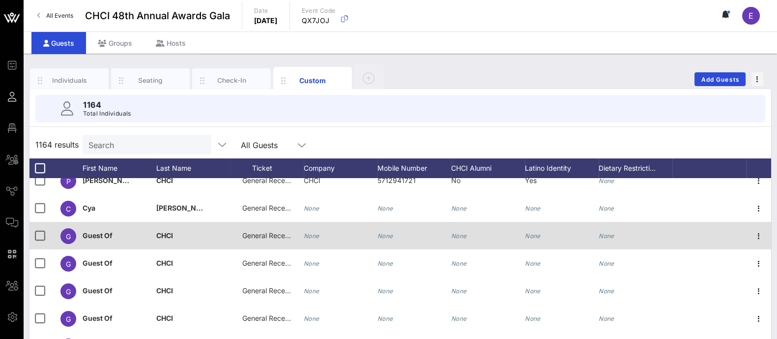
click at [102, 237] on span "Guest Of" at bounding box center [98, 235] width 30 height 8
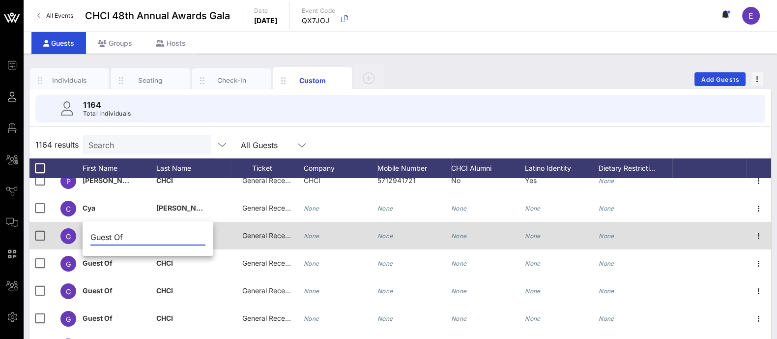
click at [102, 237] on input "Guest Of" at bounding box center [147, 237] width 115 height 16
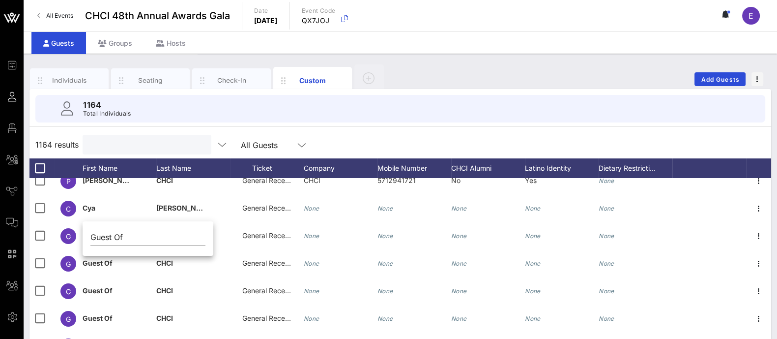
click at [128, 139] on input "text" at bounding box center [145, 144] width 115 height 13
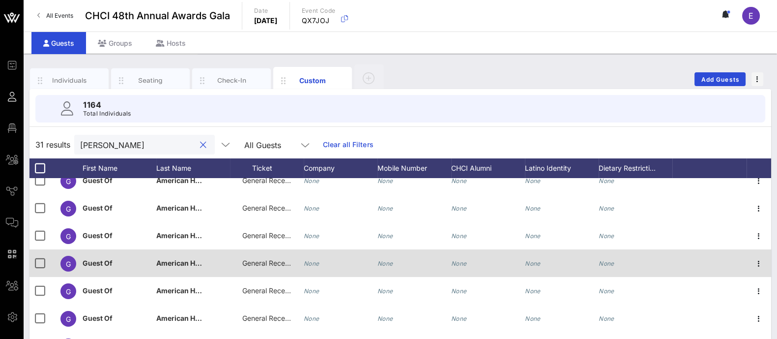
scroll to position [0, 0]
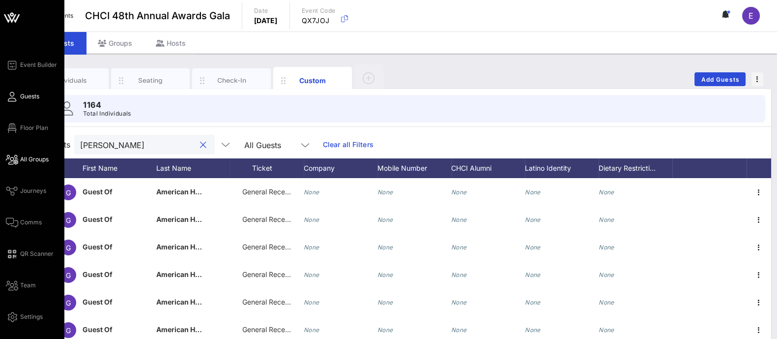
type input "[PERSON_NAME]"
click at [32, 153] on link "All Groups" at bounding box center [27, 159] width 43 height 12
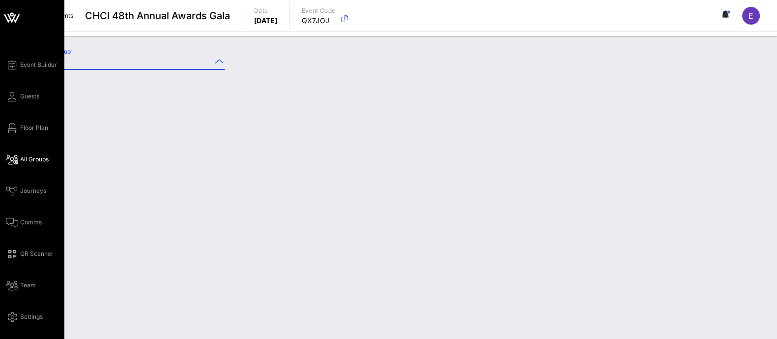
click at [222, 61] on icon at bounding box center [219, 62] width 9 height 12
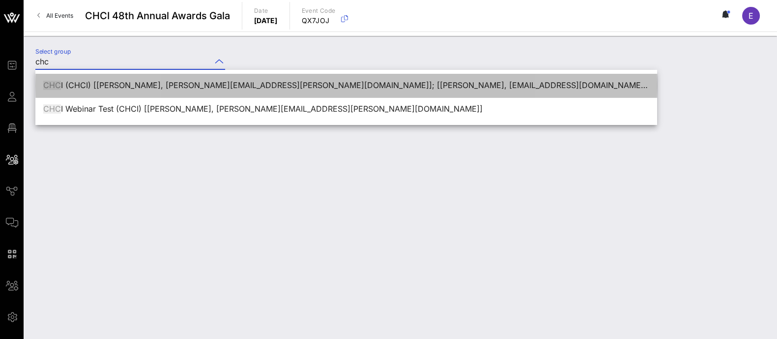
click at [207, 86] on div "CHC I (CHCI) [[PERSON_NAME], [PERSON_NAME][EMAIL_ADDRESS][PERSON_NAME][DOMAIN_N…" at bounding box center [346, 85] width 606 height 9
type input "CHCI (CHCI) [[PERSON_NAME], [PERSON_NAME][EMAIL_ADDRESS][PERSON_NAME][DOMAIN_NA…"
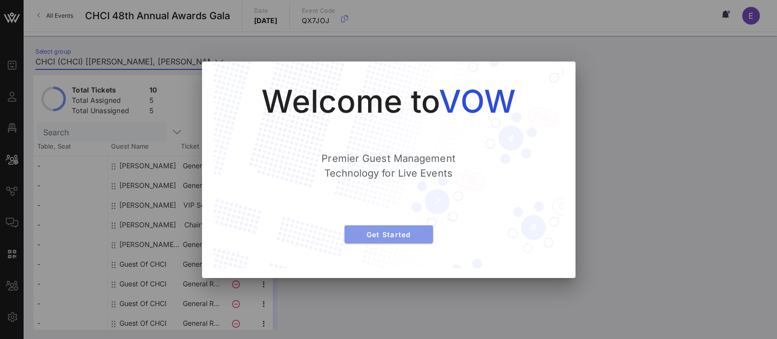
click at [418, 234] on span "Get Started" at bounding box center [388, 234] width 73 height 8
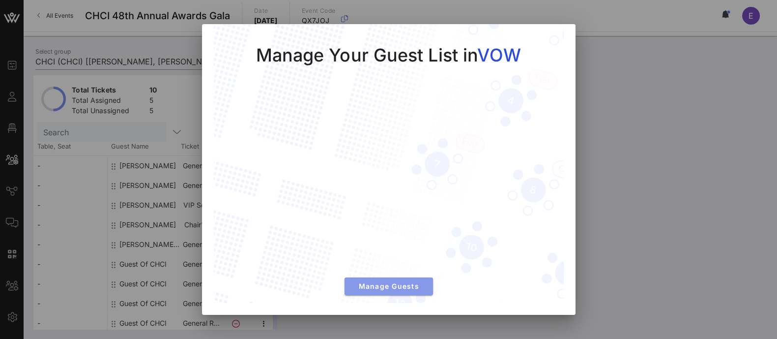
click at [411, 284] on span "Manage Guests" at bounding box center [388, 286] width 73 height 8
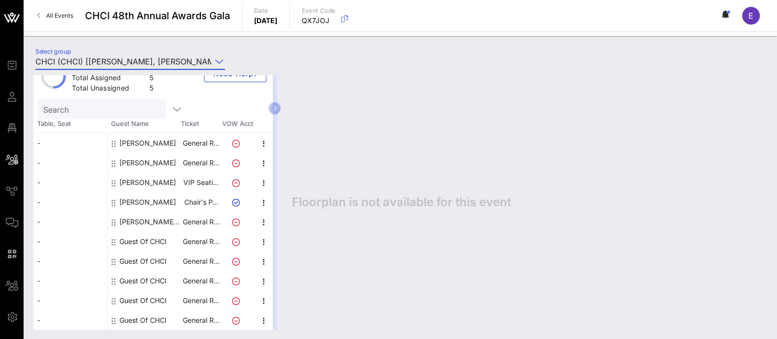
click at [133, 239] on div "Guest Of CHCI" at bounding box center [142, 242] width 47 height 20
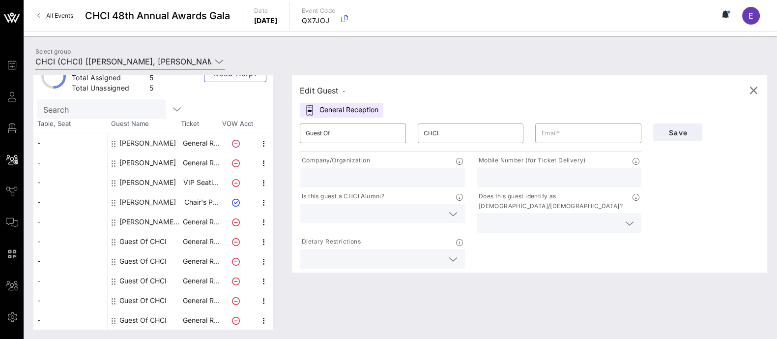
click at [133, 239] on div "Guest Of CHCI" at bounding box center [142, 242] width 47 height 20
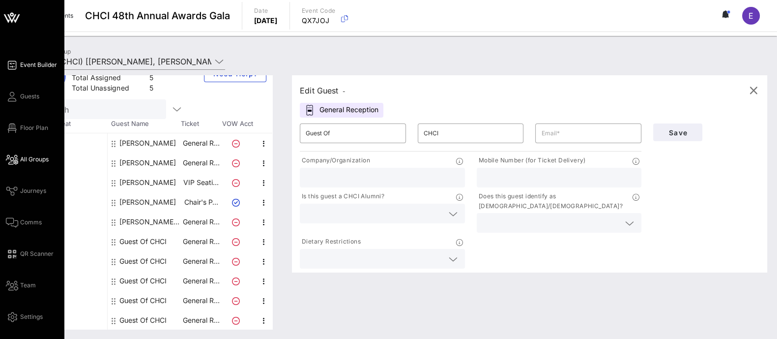
click at [46, 66] on span "Event Builder" at bounding box center [38, 64] width 37 height 9
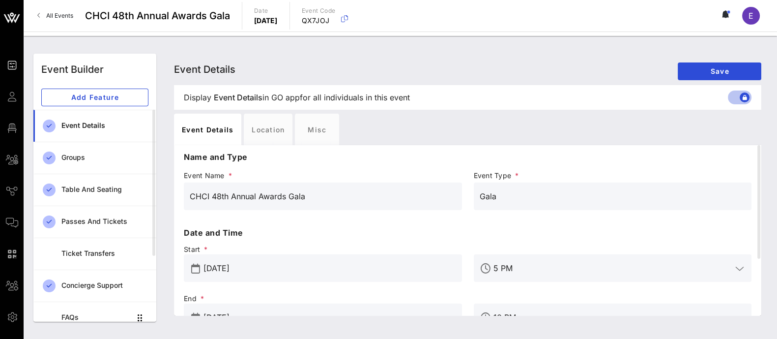
drag, startPoint x: 750, startPoint y: 99, endPoint x: 719, endPoint y: 99, distance: 30.5
click at [719, 99] on div "Display Event Details Event Details in GO app for all individuals in this event" at bounding box center [467, 97] width 583 height 25
click at [736, 99] on div at bounding box center [744, 97] width 17 height 17
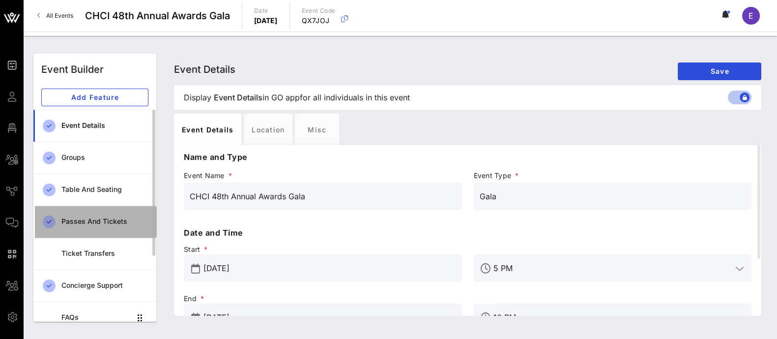
click at [116, 213] on div "Passes and Tickets" at bounding box center [104, 221] width 87 height 20
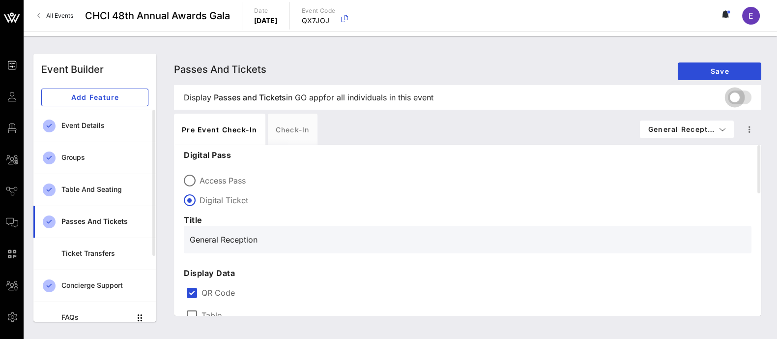
click at [743, 96] on div at bounding box center [734, 97] width 17 height 17
click at [710, 73] on span "Save" at bounding box center [720, 71] width 68 height 8
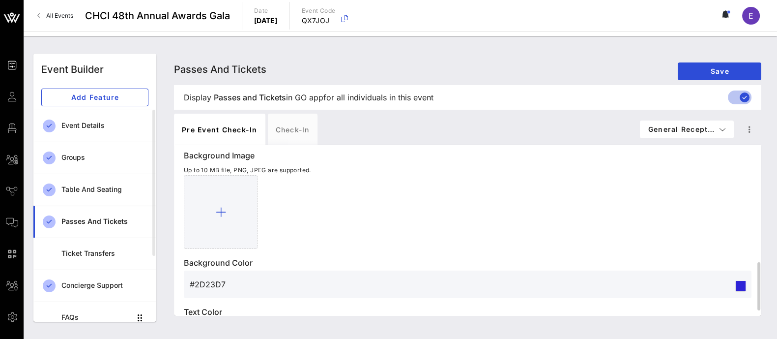
scroll to position [389, 0]
click at [705, 125] on span "General Recept…" at bounding box center [687, 129] width 78 height 8
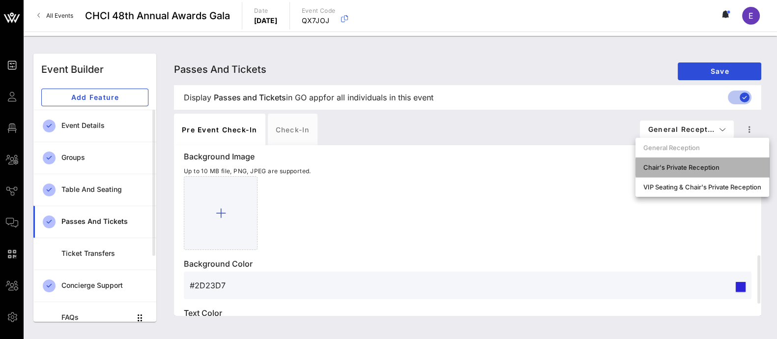
click at [689, 168] on div "Chair's Private Reception" at bounding box center [702, 167] width 118 height 8
type input "Digital Ticket"
type input "#ffffff"
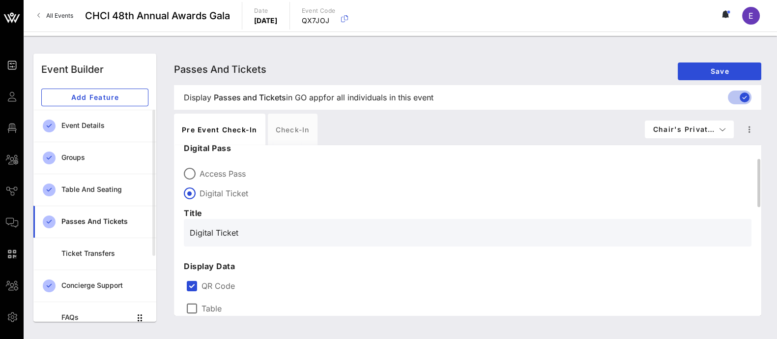
scroll to position [0, 0]
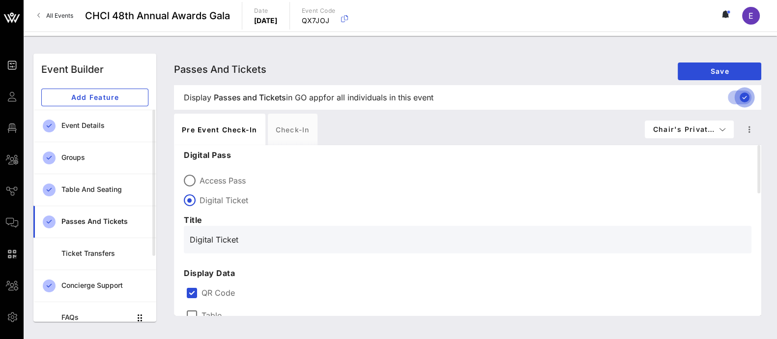
click at [743, 98] on div at bounding box center [744, 97] width 17 height 17
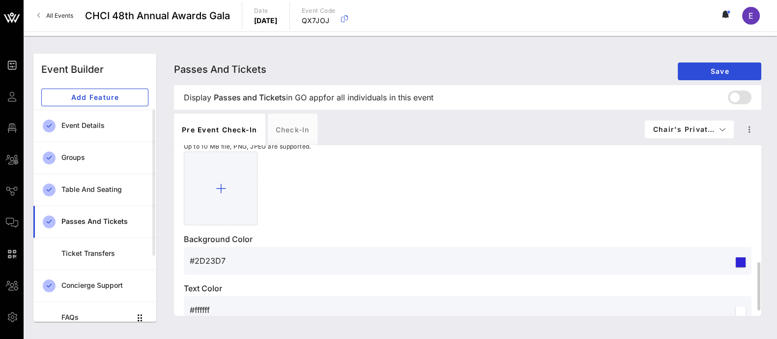
scroll to position [414, 0]
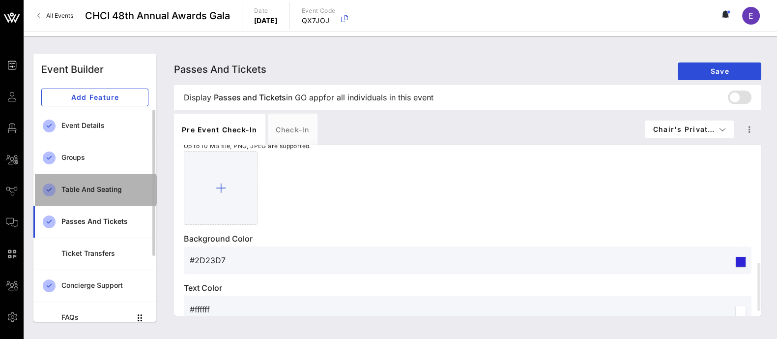
click at [104, 188] on div "Table and Seating" at bounding box center [104, 189] width 87 height 8
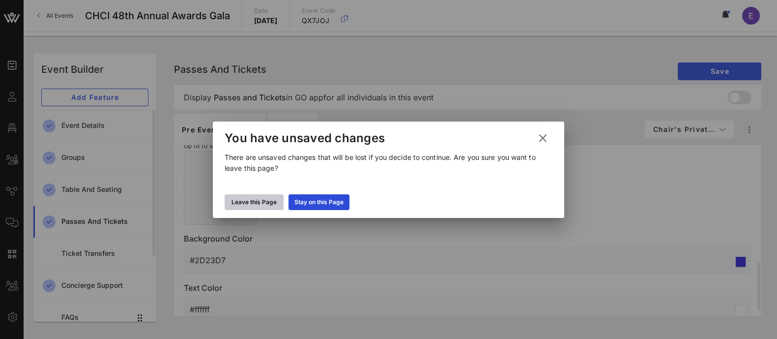
click at [269, 200] on div "Leave this Page" at bounding box center [254, 202] width 45 height 10
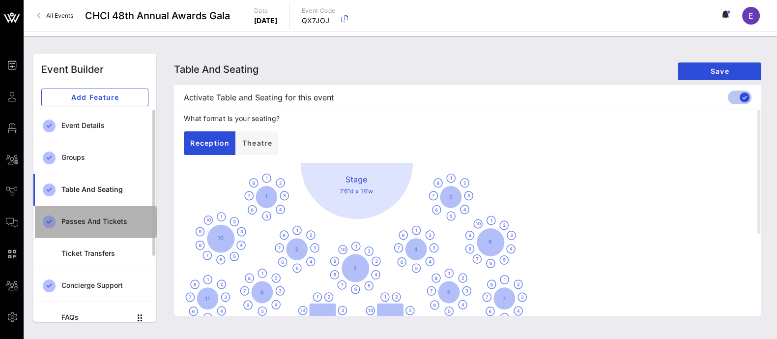
click at [109, 217] on div "Passes and Tickets" at bounding box center [104, 221] width 87 height 8
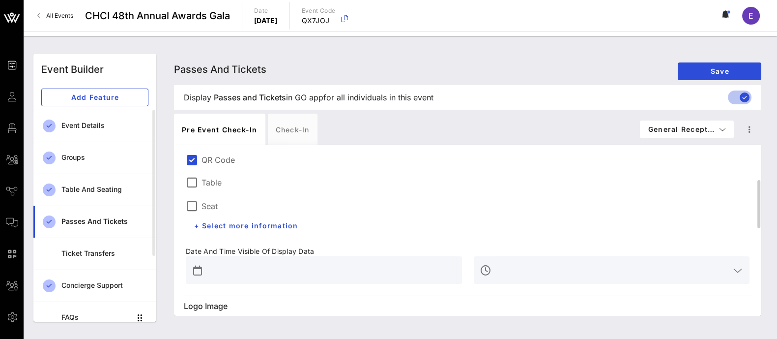
scroll to position [130, 0]
click at [194, 182] on div at bounding box center [191, 184] width 17 height 17
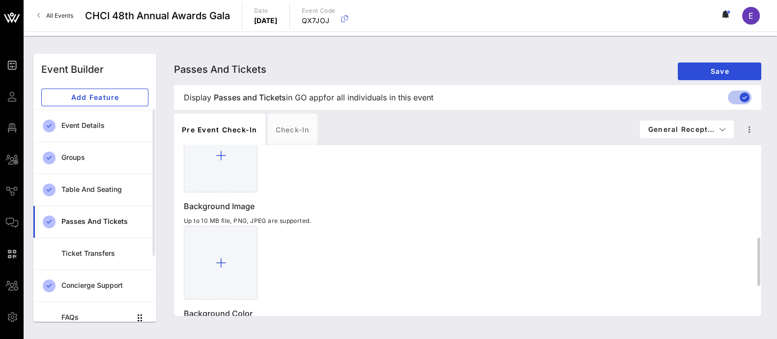
scroll to position [329, 0]
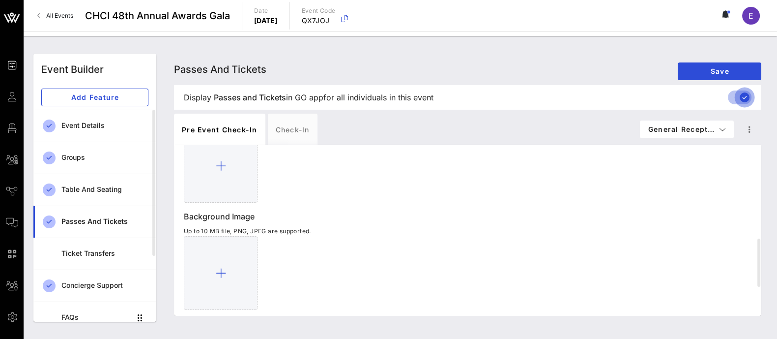
click at [740, 99] on div at bounding box center [744, 97] width 17 height 17
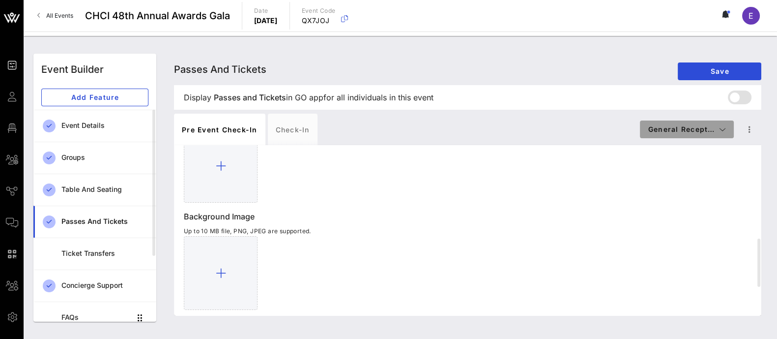
click at [705, 126] on span "General Recept…" at bounding box center [687, 129] width 78 height 8
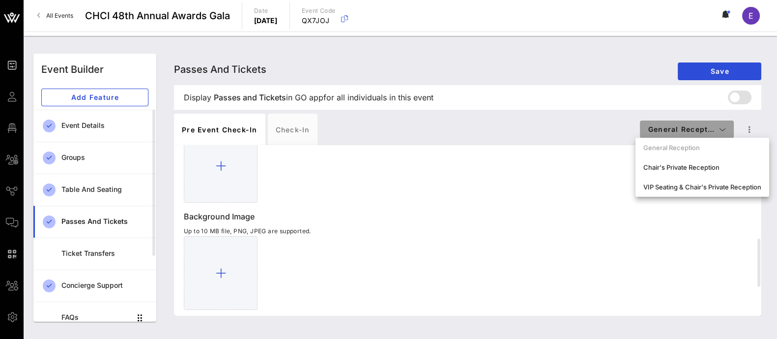
click at [696, 125] on span "General Recept…" at bounding box center [687, 129] width 78 height 8
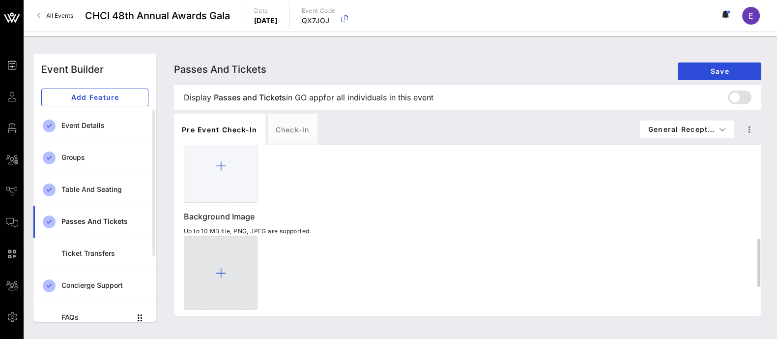
click at [221, 274] on icon at bounding box center [221, 273] width 10 height 12
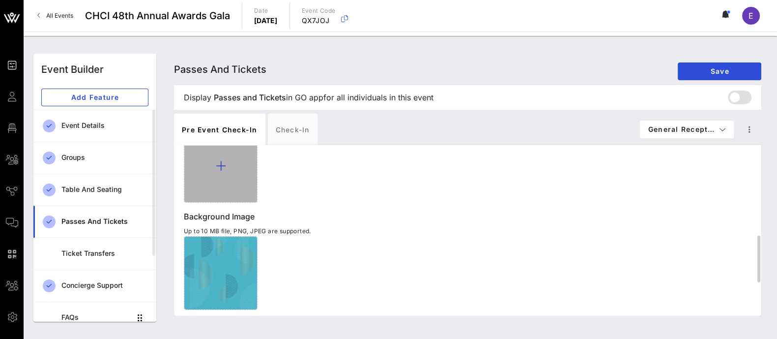
click at [224, 166] on icon at bounding box center [221, 166] width 10 height 12
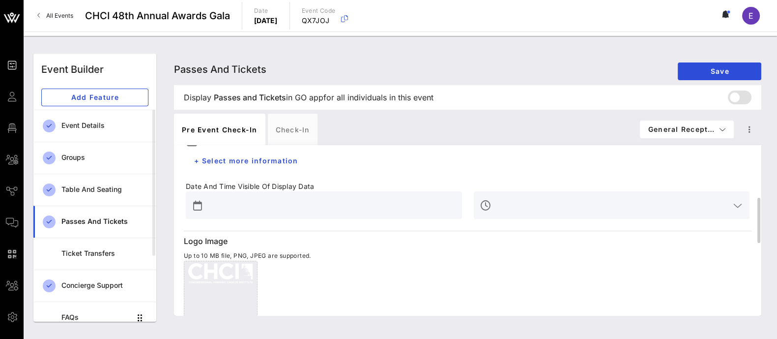
scroll to position [197, 0]
click at [718, 73] on span "Save" at bounding box center [720, 71] width 68 height 8
click at [726, 72] on span "Save" at bounding box center [720, 71] width 68 height 8
click at [693, 134] on button "General Recept…" at bounding box center [687, 129] width 94 height 18
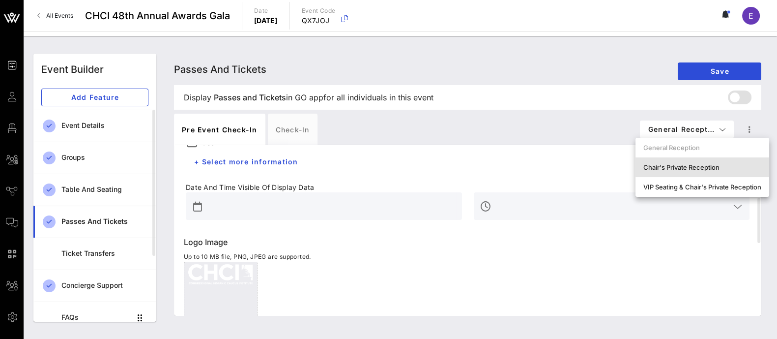
click at [689, 166] on div "Chair's Private Reception" at bounding box center [702, 167] width 118 height 8
type input "Digital Ticket"
type input "#ffffff"
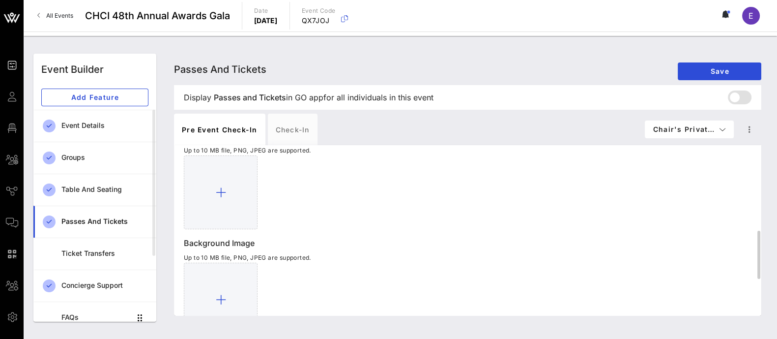
scroll to position [366, 0]
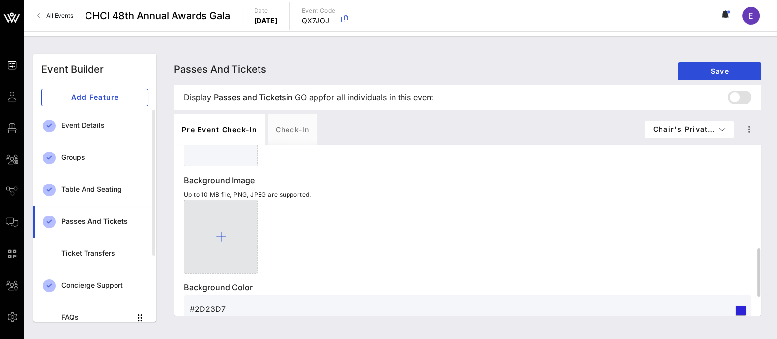
click at [221, 237] on icon at bounding box center [221, 237] width 10 height 12
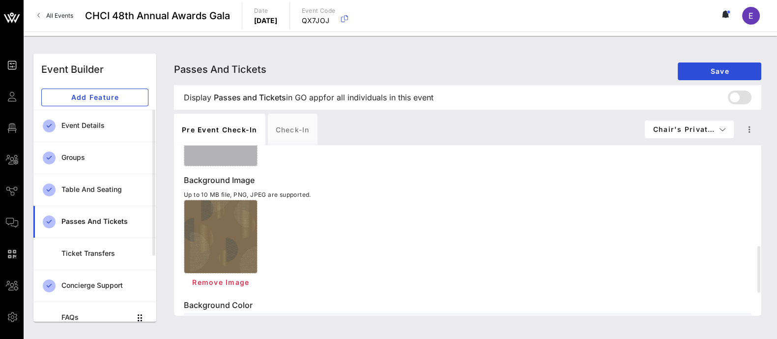
click at [246, 158] on div at bounding box center [221, 129] width 74 height 74
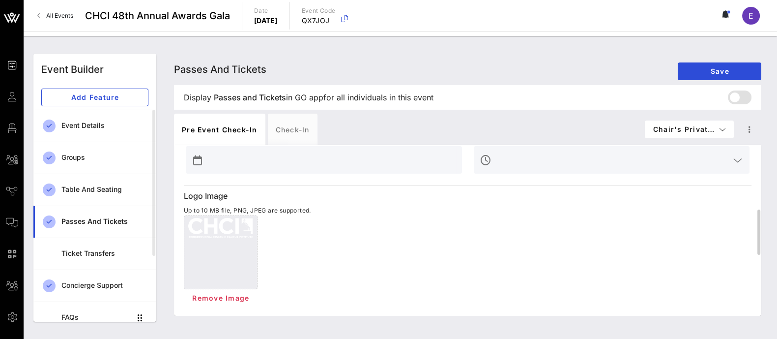
scroll to position [242, 0]
click at [728, 73] on span "Save" at bounding box center [720, 71] width 68 height 8
click at [698, 130] on span "Chair's Privat…" at bounding box center [689, 129] width 73 height 8
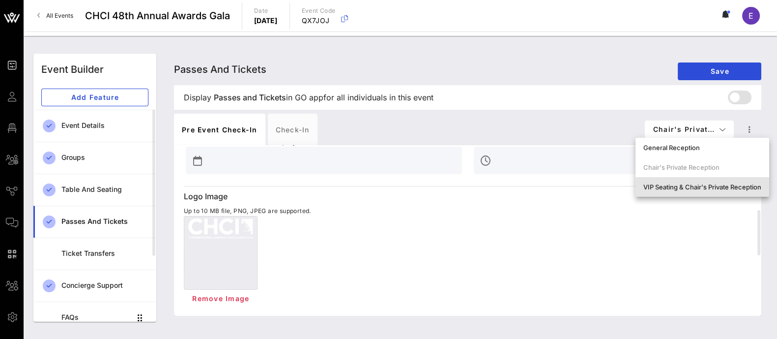
click at [687, 190] on div "VIP Seating & Chair's Private Reception" at bounding box center [702, 187] width 118 height 8
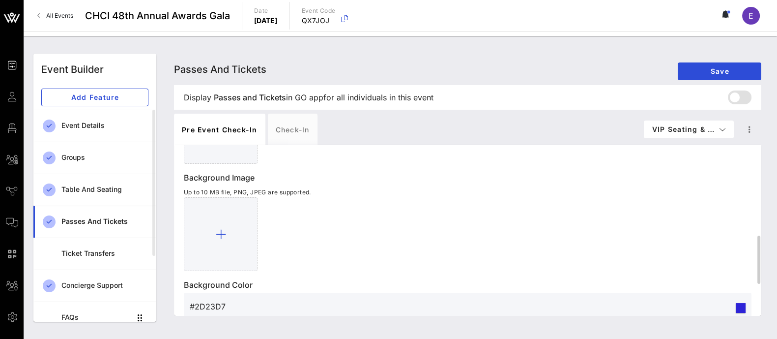
scroll to position [384, 0]
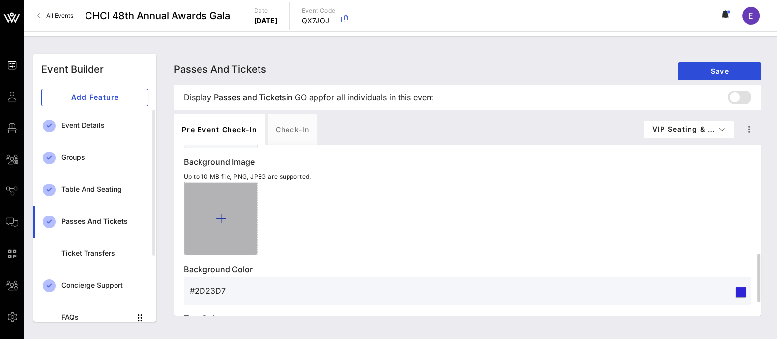
click at [217, 212] on icon at bounding box center [221, 218] width 10 height 12
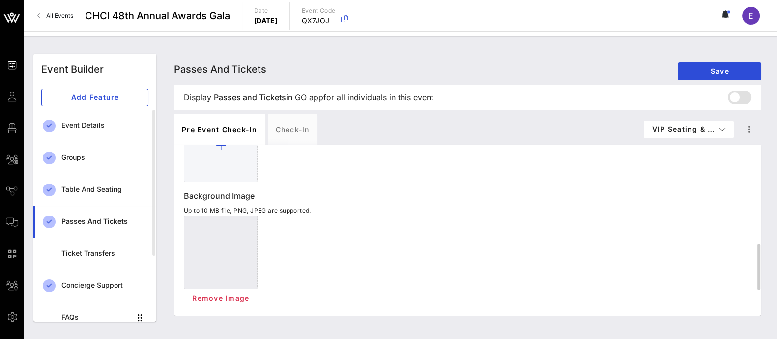
scroll to position [351, 0]
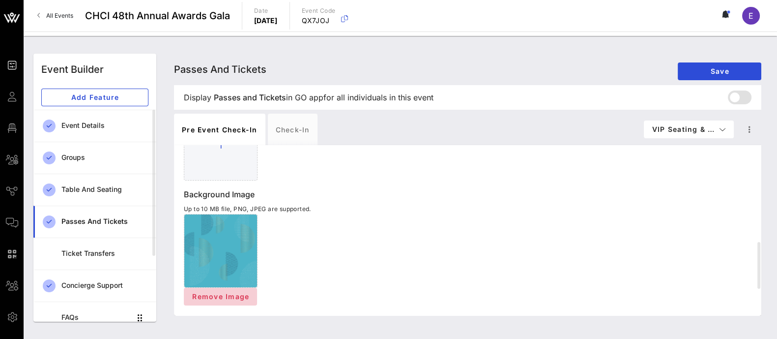
click at [216, 298] on span "Remove Image" at bounding box center [221, 296] width 58 height 8
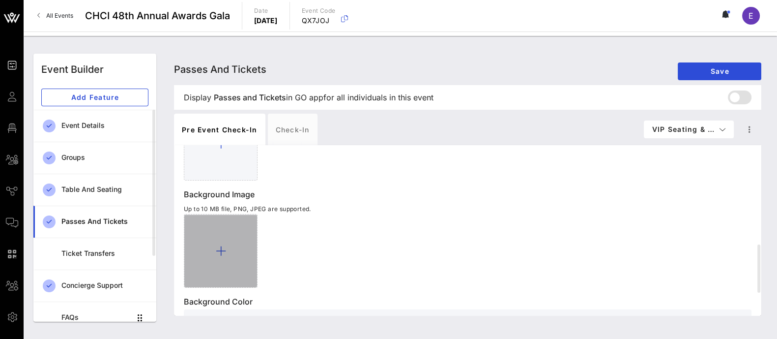
click at [221, 245] on icon at bounding box center [221, 251] width 10 height 12
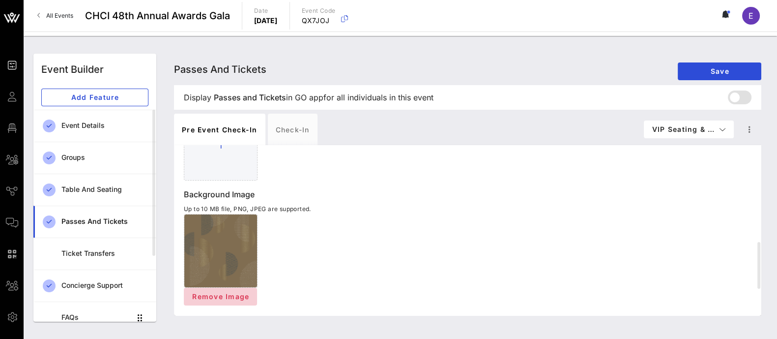
click at [236, 295] on span "Remove Image" at bounding box center [221, 296] width 58 height 8
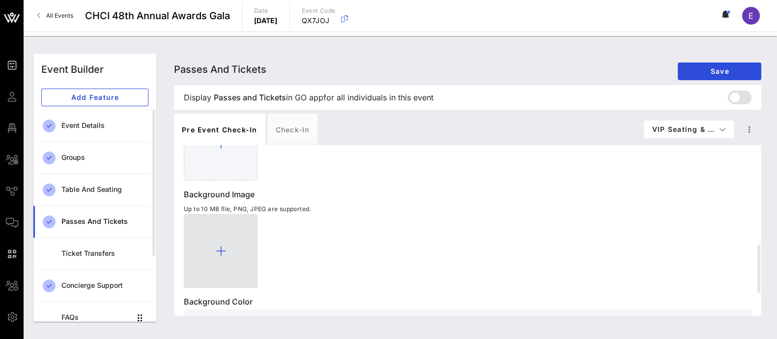
click at [224, 248] on icon at bounding box center [221, 251] width 10 height 12
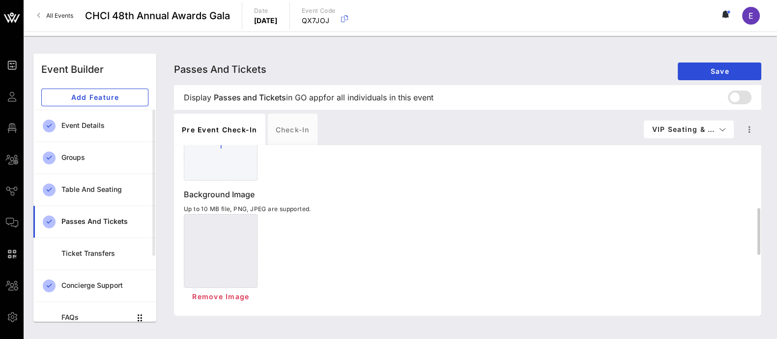
scroll to position [300, 0]
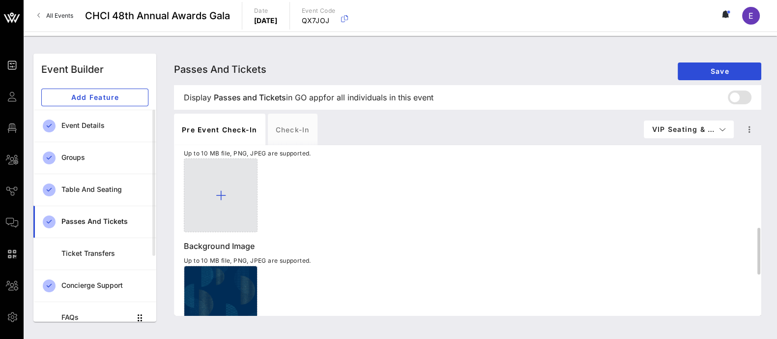
click at [224, 183] on div at bounding box center [221, 195] width 74 height 74
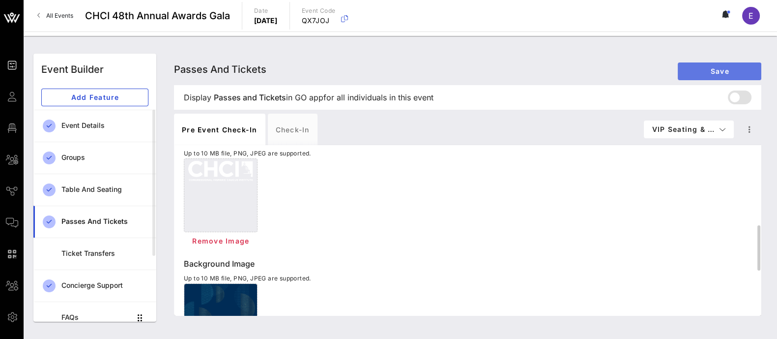
click at [729, 66] on button "Save" at bounding box center [720, 71] width 84 height 18
click at [720, 74] on span "Save" at bounding box center [720, 71] width 68 height 8
click at [306, 128] on div "Check-in" at bounding box center [293, 129] width 50 height 31
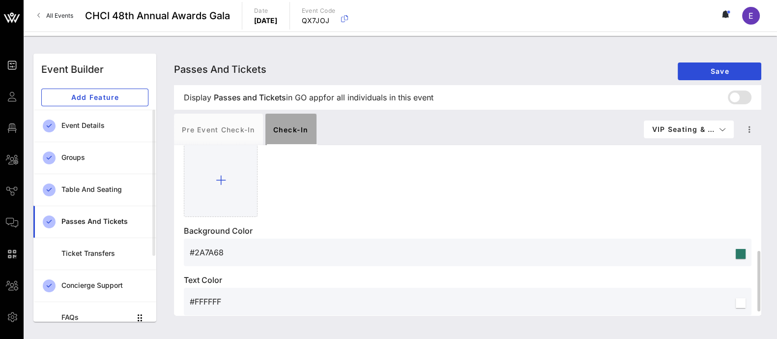
scroll to position [299, 0]
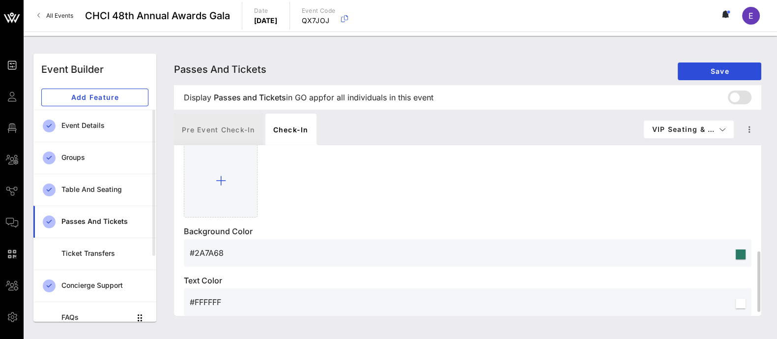
click at [235, 131] on div "Pre Event Check-in" at bounding box center [218, 129] width 89 height 31
type input "Digital Ticket"
type input "#2D23D7"
type input "#ffffff"
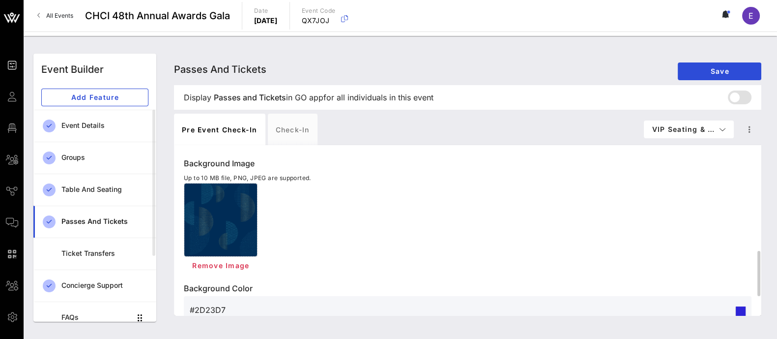
scroll to position [401, 0]
click at [434, 178] on div "Background Image Up to 10 MB file, PNG, JPEG are supported. Remove Image" at bounding box center [468, 215] width 568 height 117
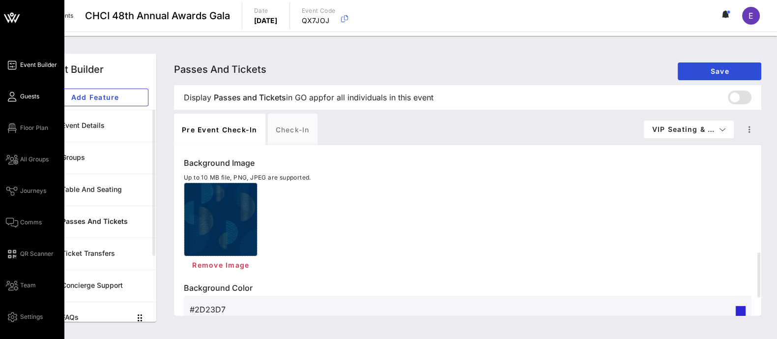
click at [30, 97] on span "Guests" at bounding box center [29, 96] width 19 height 9
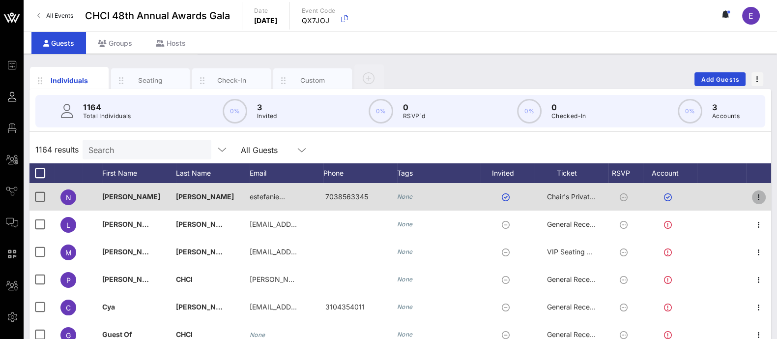
click at [753, 201] on icon "button" at bounding box center [759, 197] width 12 height 12
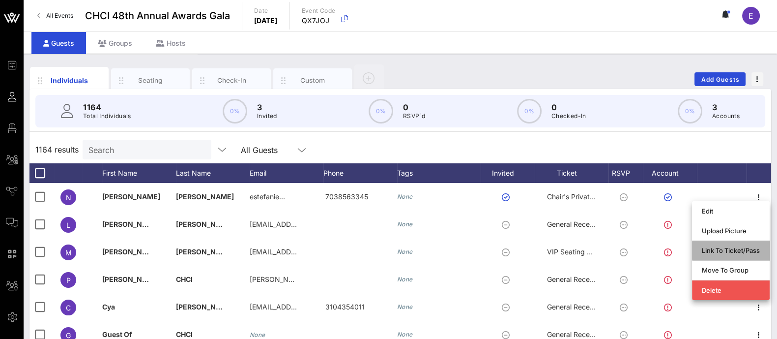
click at [739, 249] on div "Link To Ticket/Pass" at bounding box center [731, 250] width 58 height 8
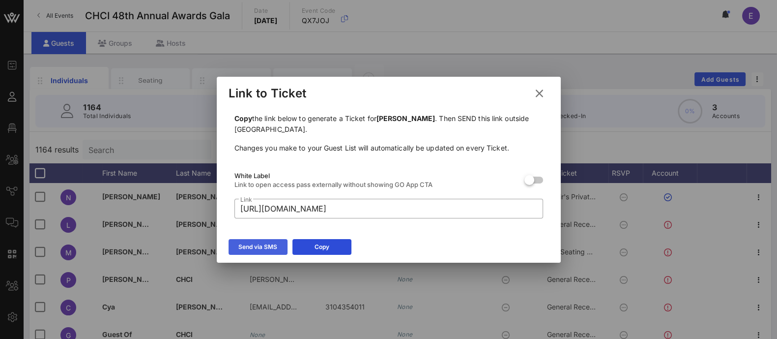
click at [263, 243] on div "Send via SMS" at bounding box center [257, 247] width 39 height 10
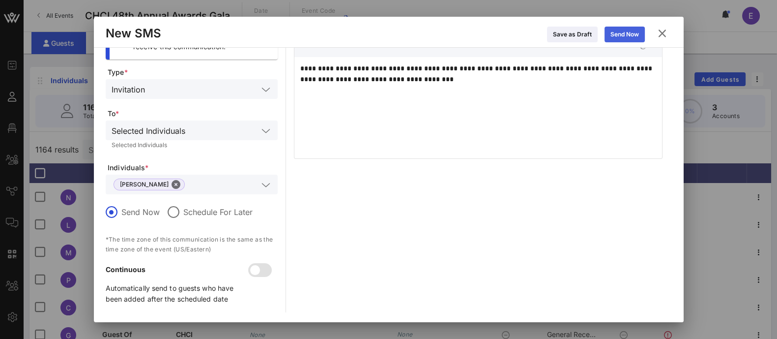
click at [626, 37] on icon at bounding box center [624, 34] width 8 height 8
